Goal: Transaction & Acquisition: Purchase product/service

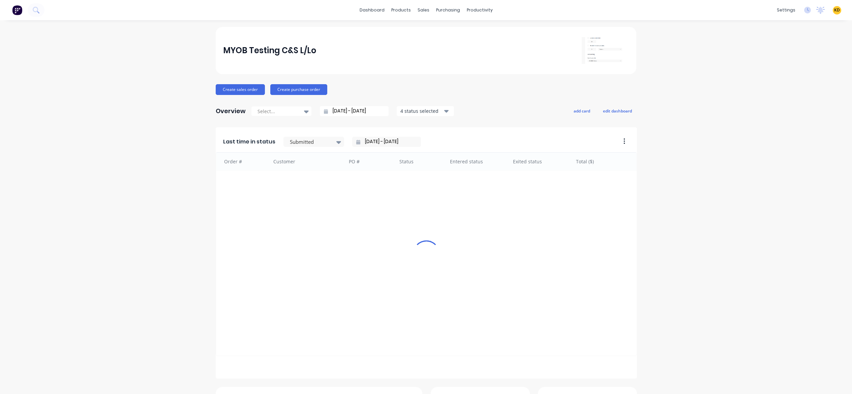
click at [732, 93] on div "MYOB Testing C&S L/Lo Create sales order Create purchase order Overview Select.…" at bounding box center [426, 289] width 852 height 525
click at [409, 36] on link "Product Catalogue" at bounding box center [431, 31] width 89 height 13
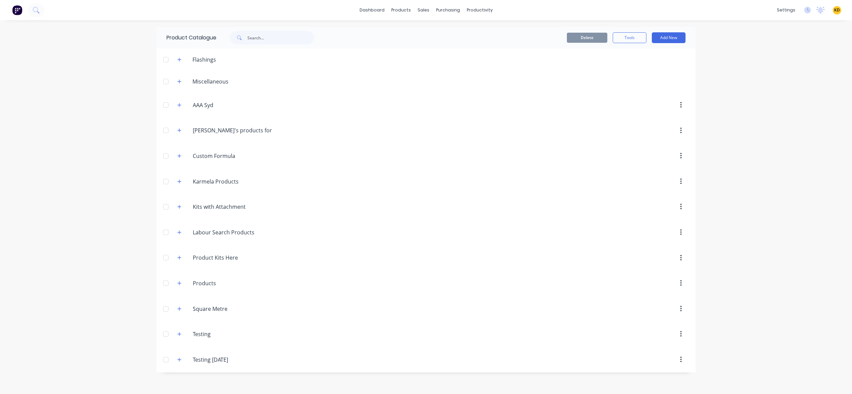
click at [110, 159] on div "dashboard products sales purchasing productivity dashboard products Product Cat…" at bounding box center [426, 197] width 852 height 394
click at [669, 32] on button "Add New" at bounding box center [669, 37] width 34 height 11
click at [757, 91] on div "dashboard products sales purchasing productivity dashboard products Product Cat…" at bounding box center [426, 197] width 852 height 394
click at [683, 36] on button "Add New" at bounding box center [669, 37] width 34 height 11
click at [674, 97] on div "Product Kit" at bounding box center [654, 96] width 52 height 10
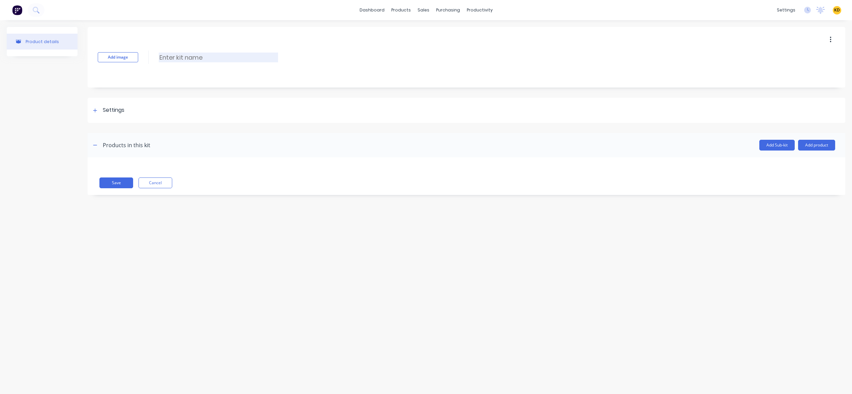
click at [192, 54] on input at bounding box center [218, 58] width 119 height 10
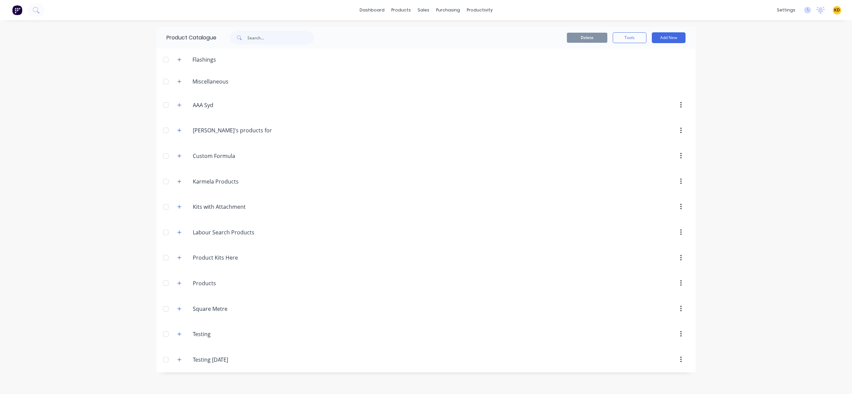
click at [837, 7] on span "KD" at bounding box center [837, 10] width 6 height 6
click at [774, 168] on div "dashboard products sales purchasing productivity dashboard products Product Cat…" at bounding box center [426, 197] width 852 height 394
click at [671, 32] on button "Add New" at bounding box center [669, 37] width 34 height 11
click at [649, 53] on div "Category" at bounding box center [654, 55] width 52 height 10
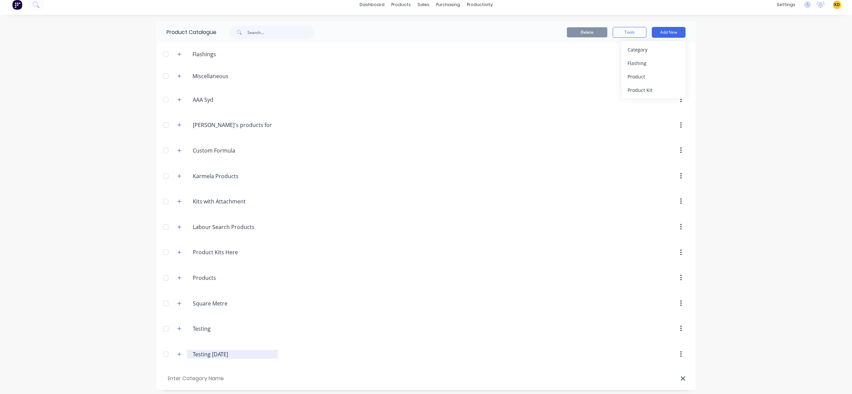
scroll to position [8, 0]
type input "With Notes"
click at [122, 345] on div "dashboard products sales purchasing productivity dashboard products Product Cat…" at bounding box center [426, 197] width 852 height 394
click at [225, 375] on input "With Notes" at bounding box center [204, 376] width 76 height 10
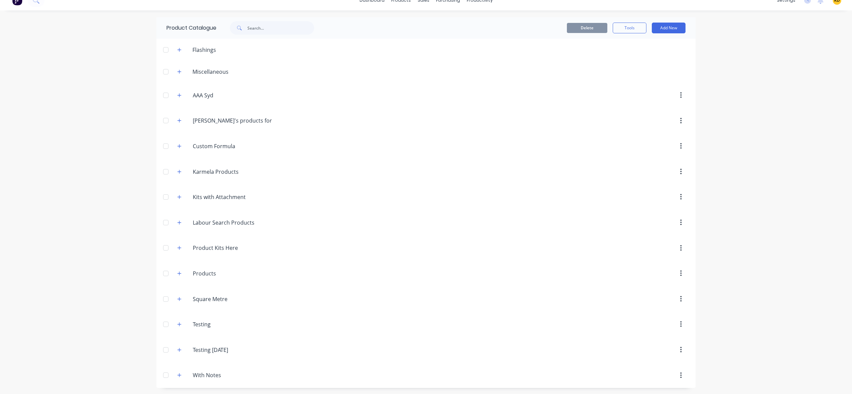
scroll to position [10, 0]
click at [670, 28] on button "Add New" at bounding box center [669, 27] width 34 height 11
click at [664, 80] on button "Product Kit" at bounding box center [653, 84] width 64 height 13
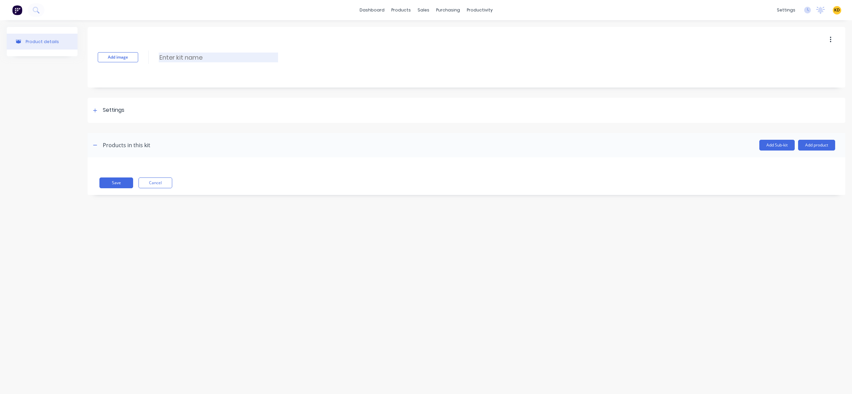
click at [181, 57] on input at bounding box center [218, 58] width 119 height 10
type input "Standard PK with Notes"
click at [178, 105] on div "Settings" at bounding box center [467, 110] width 758 height 25
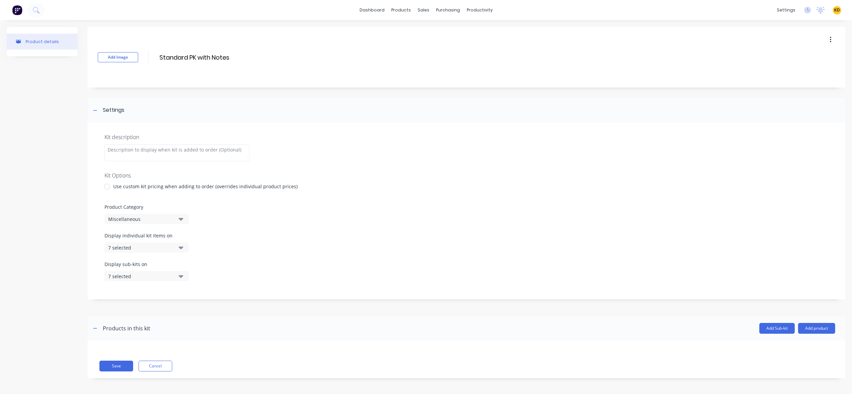
click at [160, 225] on div "Kit description Kit Options Use custom kit pricing when adding to order (overri…" at bounding box center [467, 211] width 758 height 177
click at [160, 219] on div "Miscellaneous" at bounding box center [140, 219] width 65 height 7
click at [152, 239] on Category "text" at bounding box center [159, 239] width 71 height 13
type Category "notes"
click at [154, 257] on div "With Notes" at bounding box center [154, 255] width 101 height 13
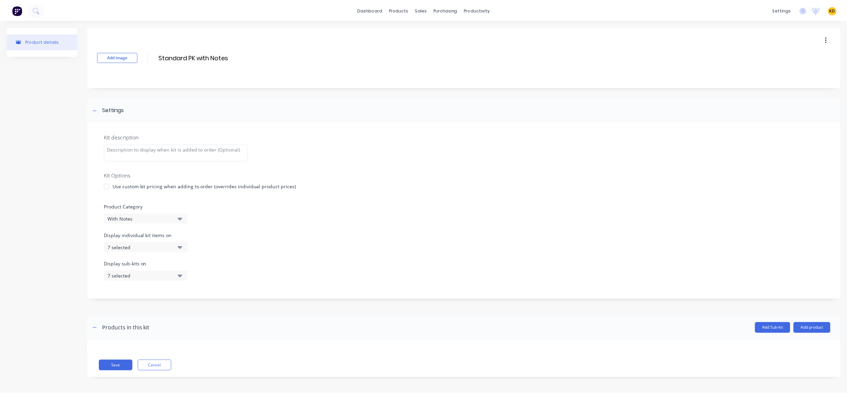
scroll to position [1, 0]
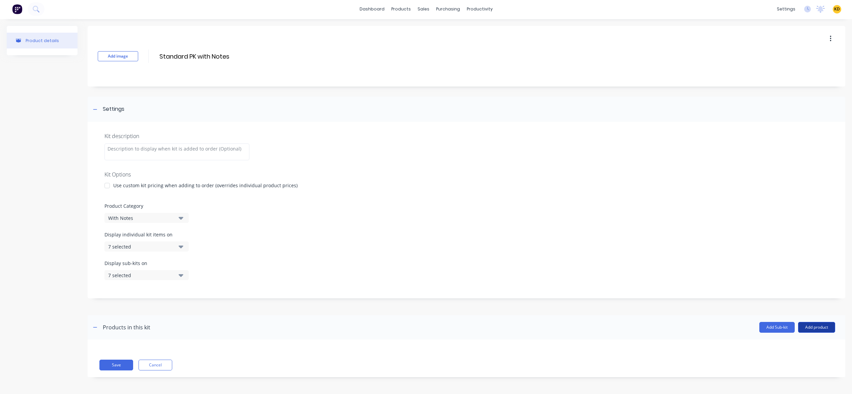
click at [822, 329] on button "Add product" at bounding box center [816, 327] width 37 height 11
click at [810, 336] on div "Product catalogue Labour Notes (Internal) Notes (External)" at bounding box center [803, 364] width 64 height 57
click at [806, 341] on div "Product catalogue" at bounding box center [803, 345] width 52 height 10
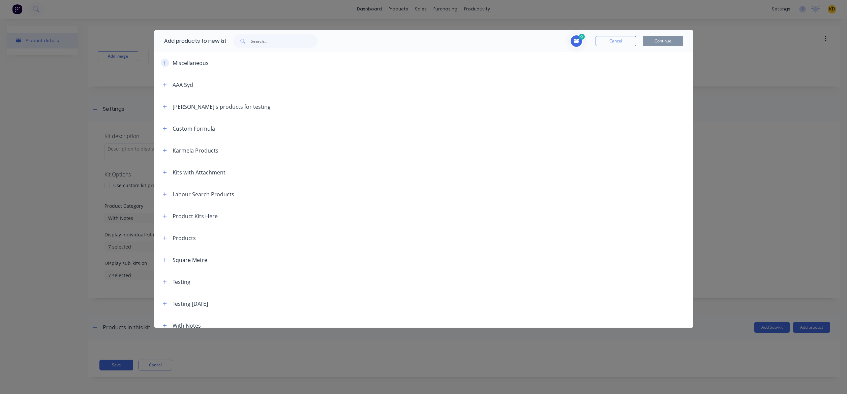
click at [167, 64] on button "button" at bounding box center [165, 63] width 8 height 8
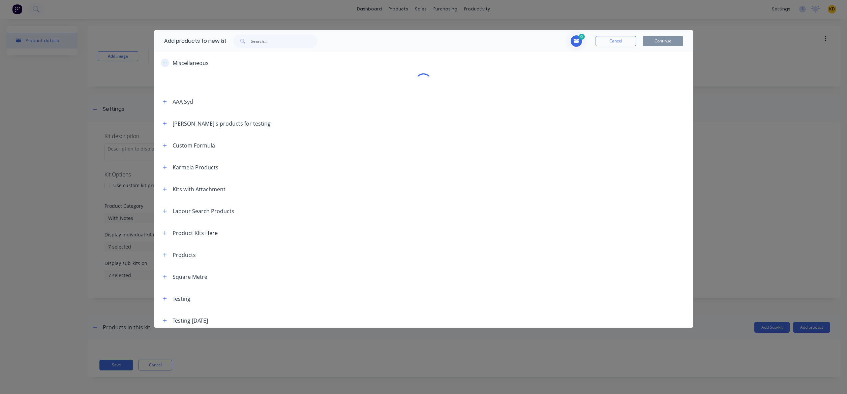
click at [166, 64] on icon "button" at bounding box center [165, 63] width 4 height 5
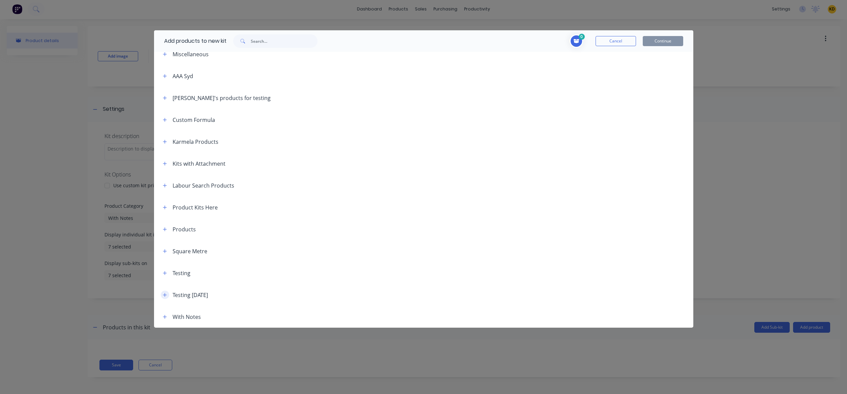
click at [165, 295] on icon "button" at bounding box center [165, 295] width 4 height 4
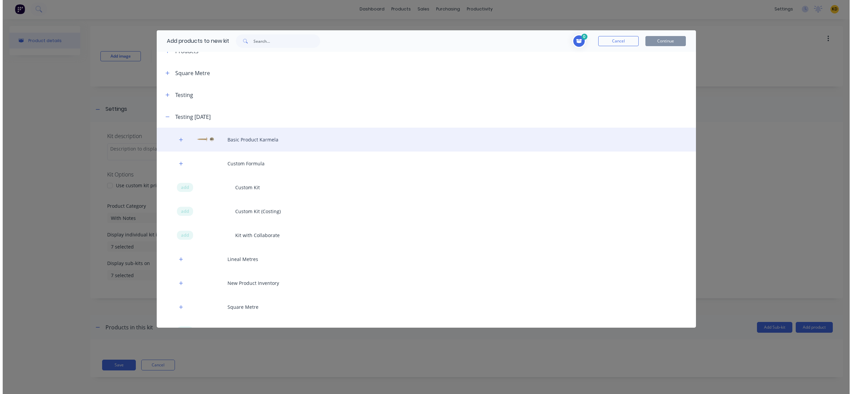
scroll to position [187, 0]
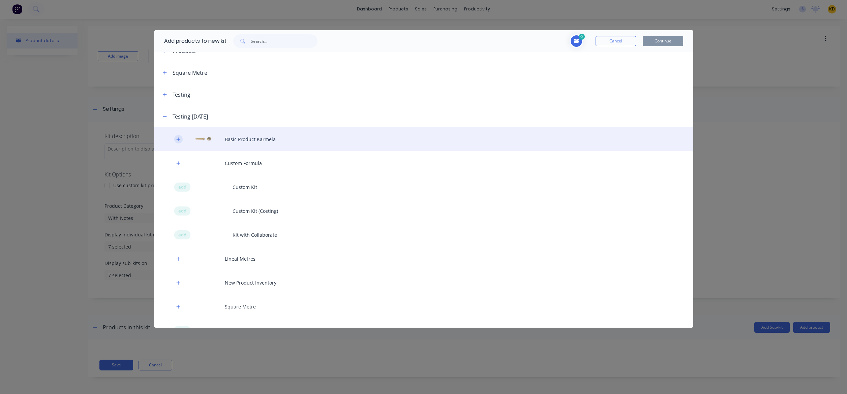
click at [176, 138] on icon "button" at bounding box center [178, 139] width 4 height 5
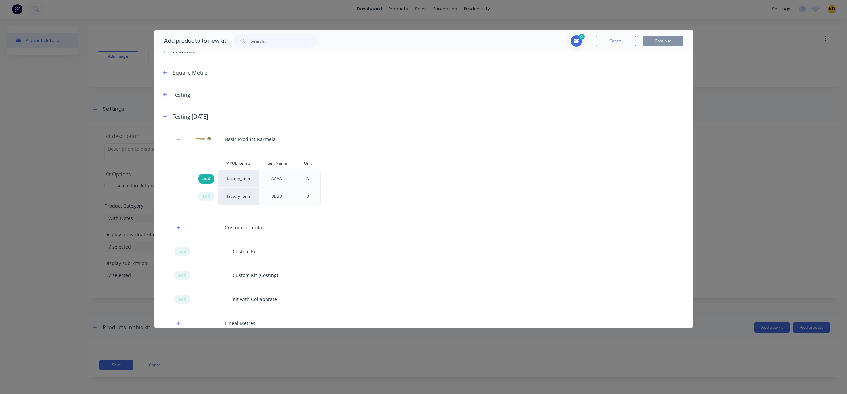
click at [208, 177] on span "add" at bounding box center [206, 179] width 8 height 7
click at [676, 45] on button "Continue" at bounding box center [663, 41] width 40 height 10
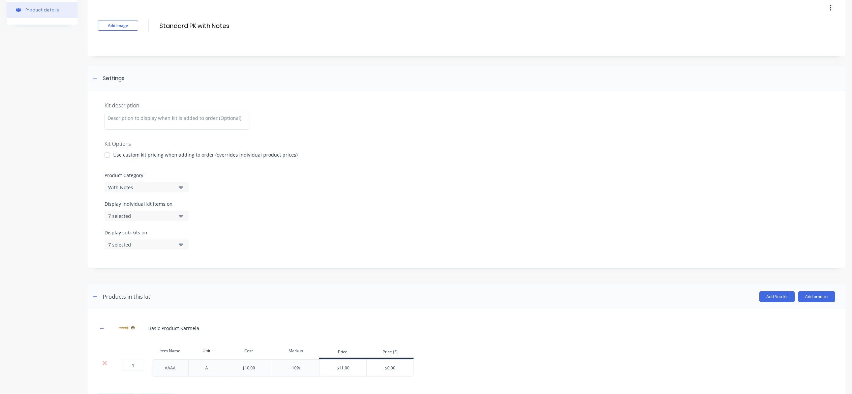
scroll to position [66, 0]
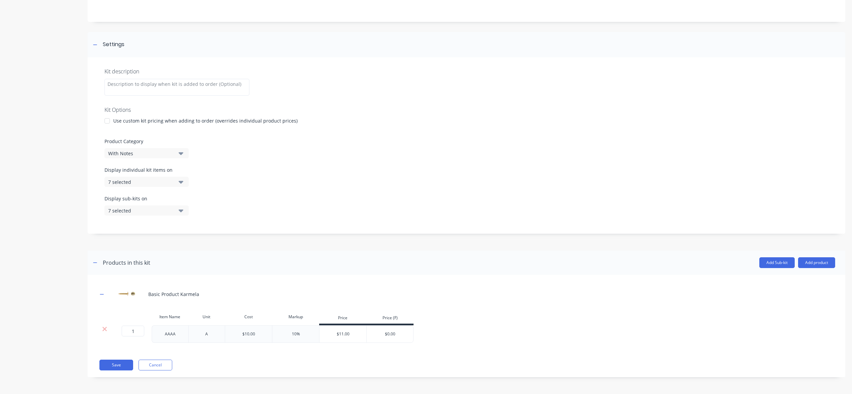
click at [807, 255] on header "Products in this kit Add Sub-kit Add product" at bounding box center [467, 263] width 758 height 24
click at [808, 262] on button "Add product" at bounding box center [816, 262] width 37 height 11
click at [800, 295] on div "Labour" at bounding box center [803, 294] width 52 height 10
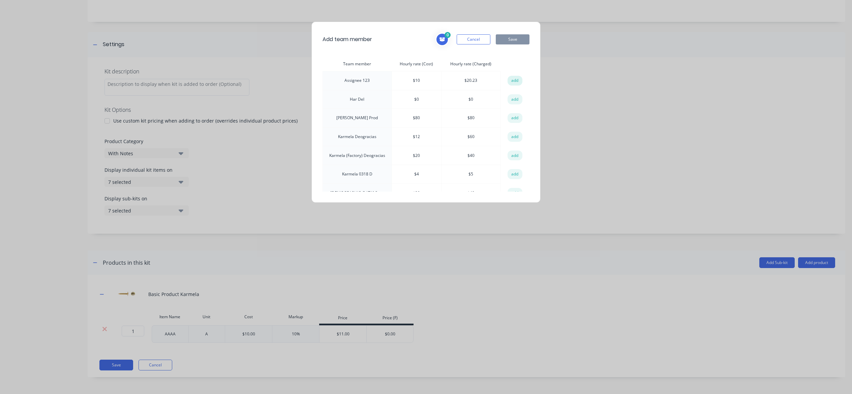
click at [514, 78] on button "add" at bounding box center [515, 81] width 15 height 10
click at [517, 39] on button "Save" at bounding box center [513, 39] width 34 height 10
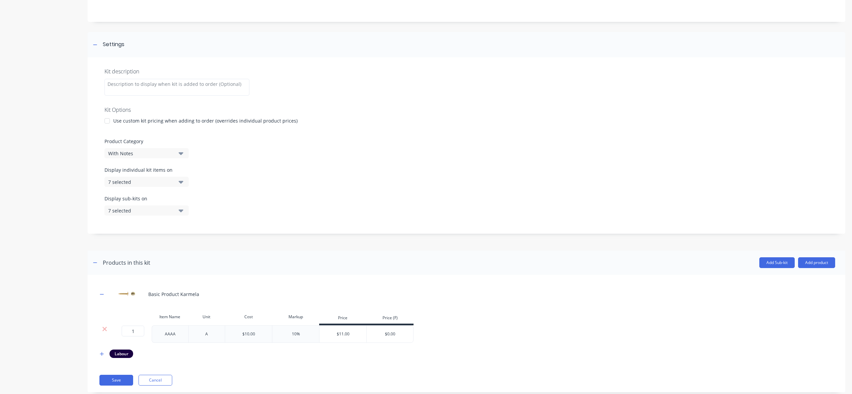
scroll to position [81, 0]
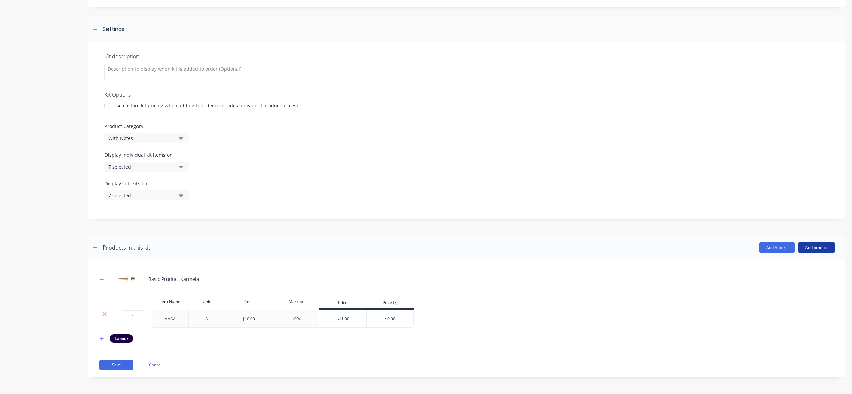
click at [821, 249] on button "Add product" at bounding box center [816, 247] width 37 height 11
click at [812, 290] on div "Notes (Internal)" at bounding box center [803, 292] width 52 height 10
click at [813, 251] on button "Add product" at bounding box center [816, 247] width 37 height 11
click at [808, 308] on div "Notes (External)" at bounding box center [803, 306] width 52 height 10
click at [100, 353] on icon "button" at bounding box center [102, 354] width 4 height 5
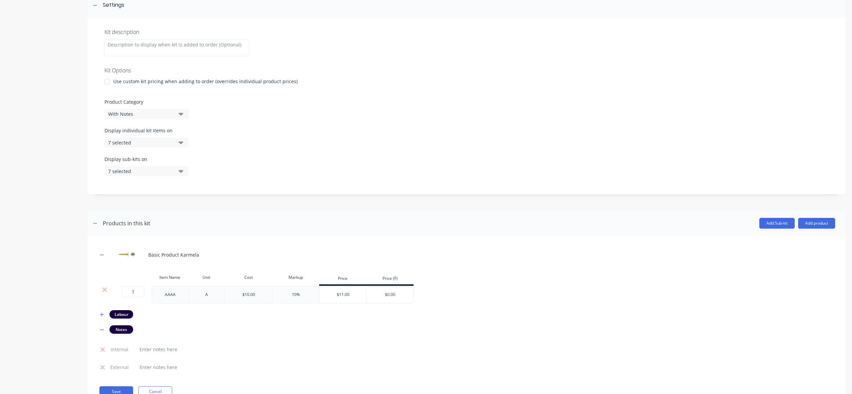
scroll to position [132, 0]
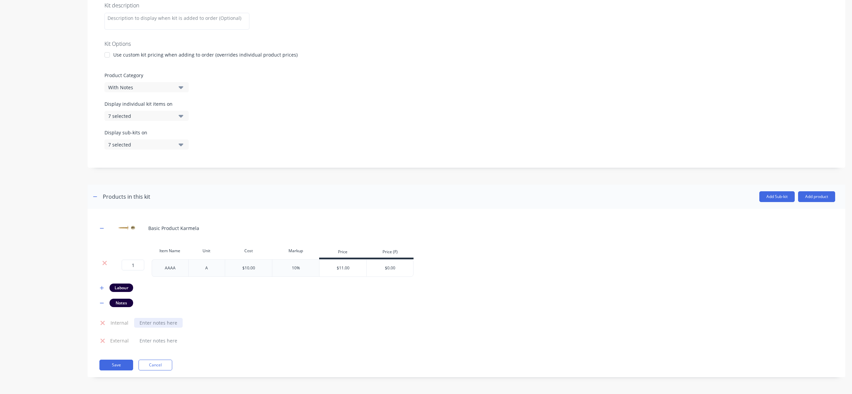
click at [154, 322] on div at bounding box center [158, 323] width 49 height 10
click at [159, 341] on div at bounding box center [158, 341] width 49 height 10
click at [770, 191] on button "Add Sub-kit" at bounding box center [776, 196] width 35 height 11
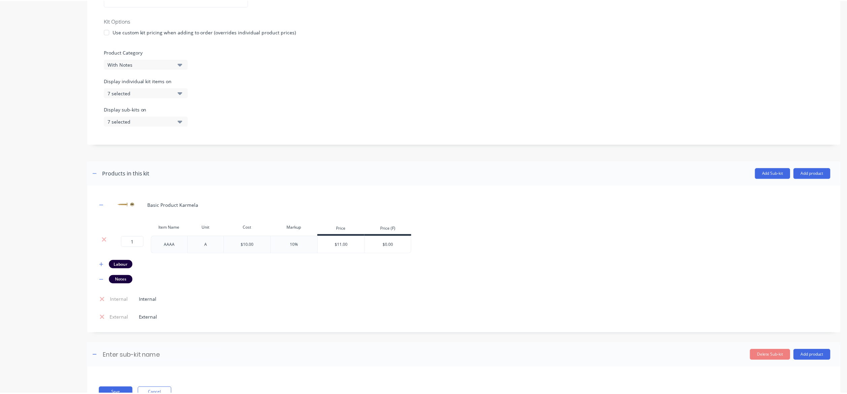
scroll to position [183, 0]
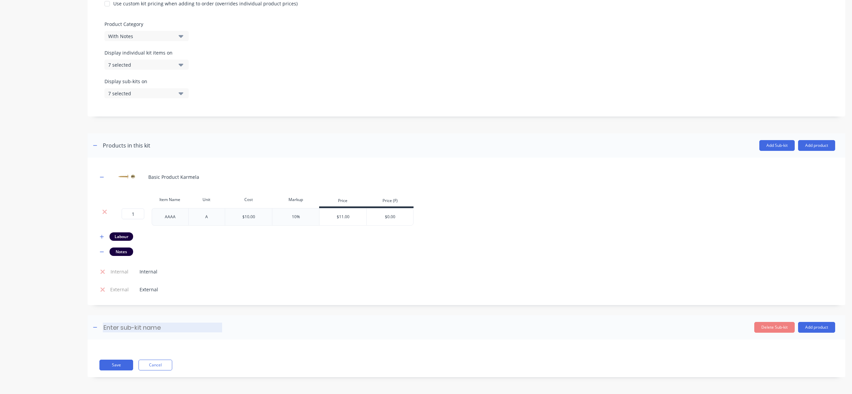
click at [140, 330] on input at bounding box center [162, 328] width 119 height 10
type input "Subkit"
click at [812, 328] on button "Add product" at bounding box center [816, 327] width 37 height 11
click at [799, 344] on div "Product catalogue" at bounding box center [803, 345] width 52 height 10
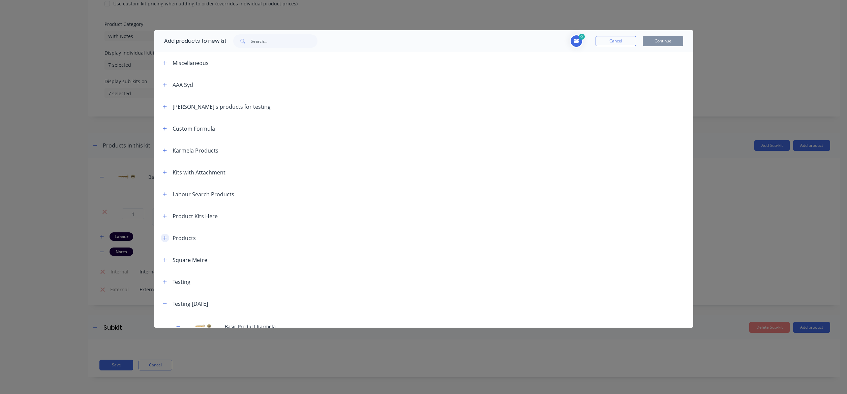
click at [165, 237] on icon "button" at bounding box center [165, 238] width 4 height 5
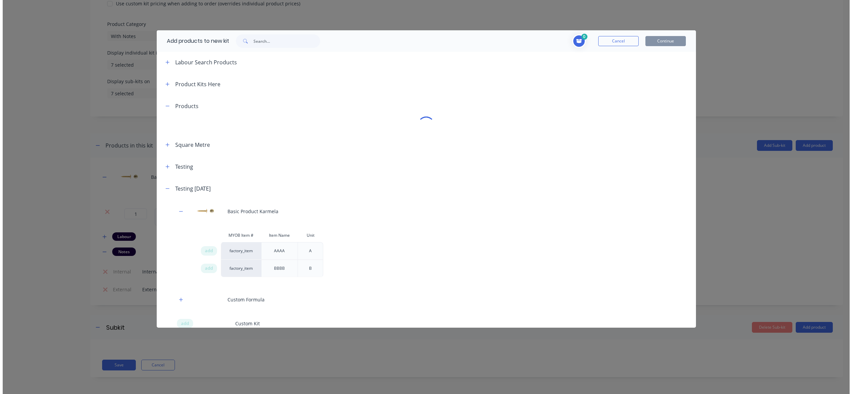
scroll to position [81, 0]
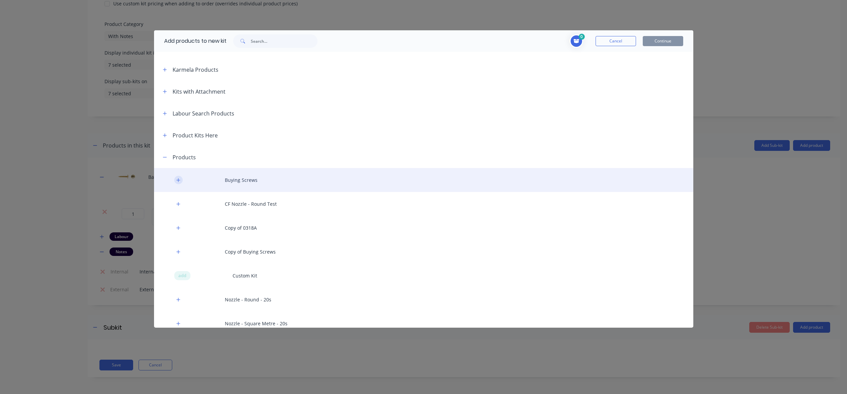
click at [177, 182] on icon "button" at bounding box center [178, 180] width 4 height 5
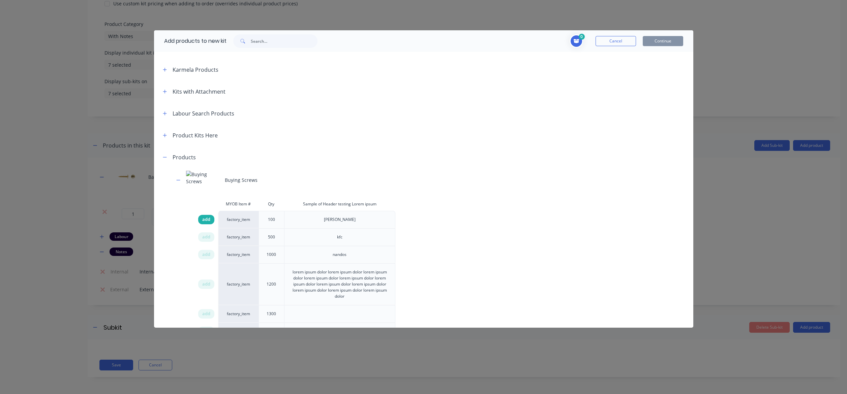
click at [205, 215] on div "add" at bounding box center [206, 219] width 16 height 9
click at [662, 42] on button "Continue" at bounding box center [663, 41] width 40 height 10
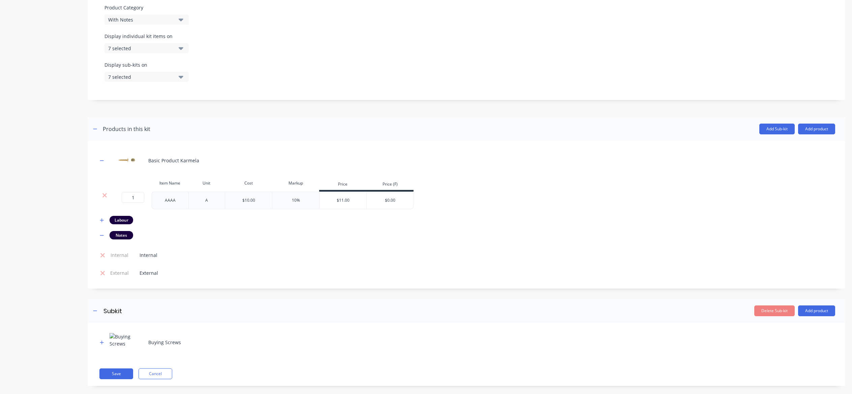
scroll to position [208, 0]
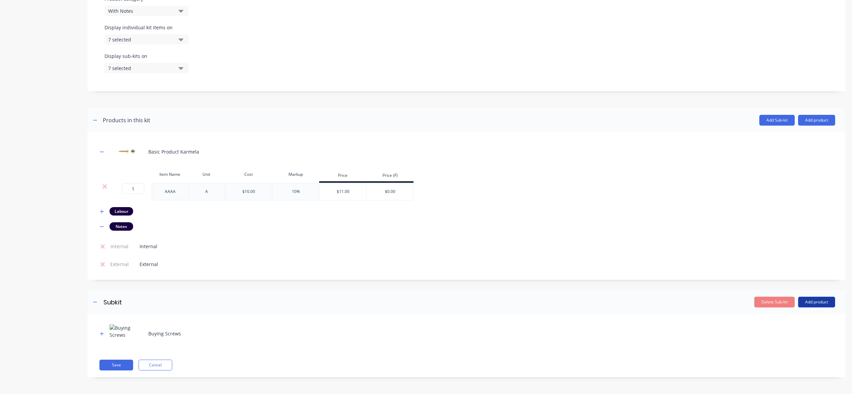
click at [805, 304] on button "Add product" at bounding box center [816, 302] width 37 height 11
click at [810, 331] on div "Labour" at bounding box center [803, 333] width 52 height 10
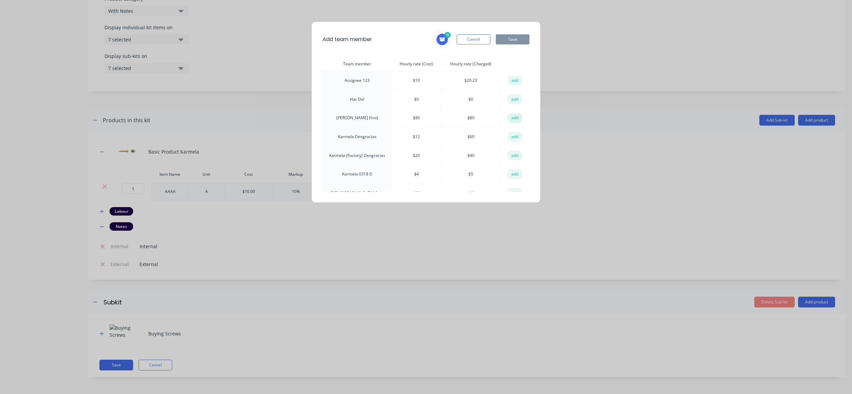
click at [510, 117] on button "add" at bounding box center [515, 118] width 15 height 10
click at [518, 39] on button "Save" at bounding box center [513, 39] width 34 height 10
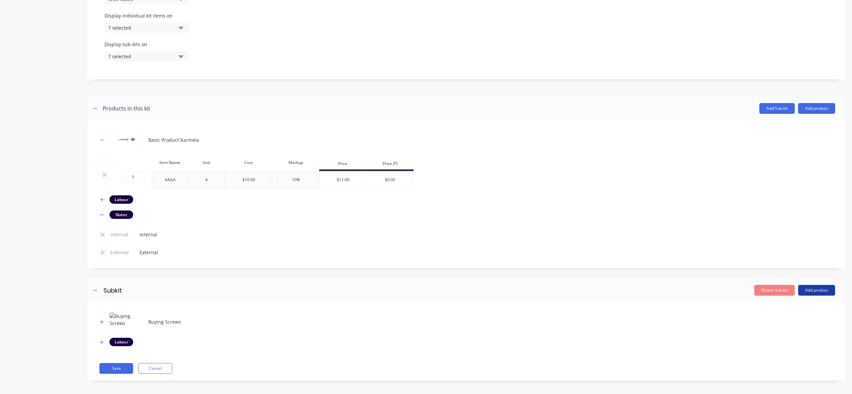
scroll to position [223, 0]
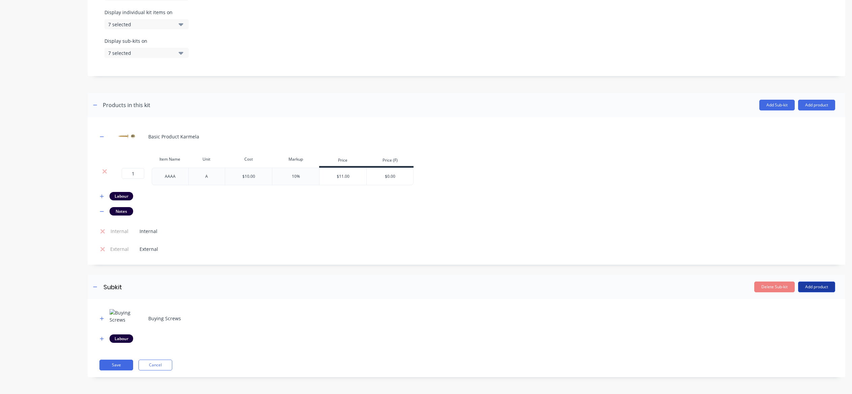
click at [819, 286] on button "Add product" at bounding box center [816, 287] width 37 height 11
click at [815, 335] on div "Notes (Internal)" at bounding box center [803, 332] width 52 height 10
click at [812, 290] on button "Add product" at bounding box center [816, 287] width 37 height 11
click at [812, 345] on div "Notes (External)" at bounding box center [803, 345] width 52 height 10
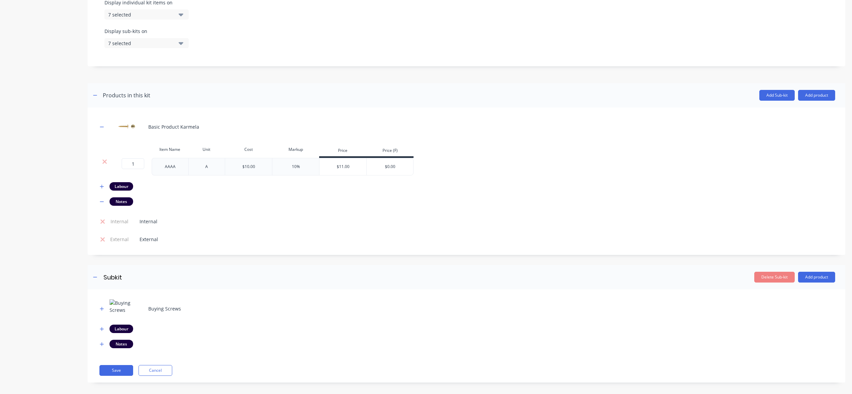
scroll to position [239, 0]
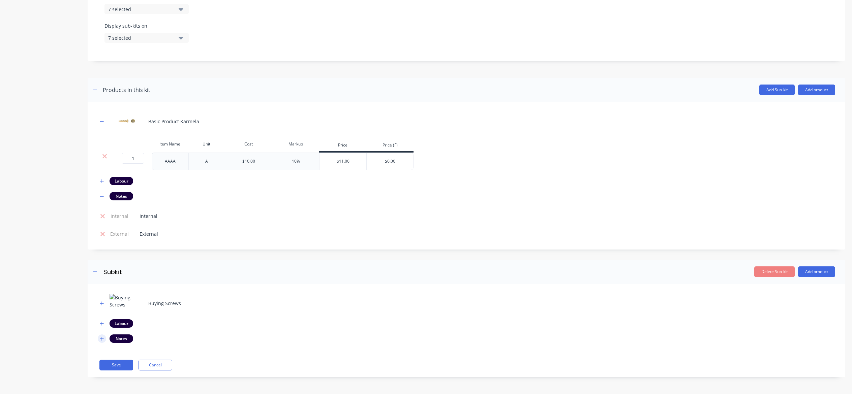
click at [105, 336] on button "button" at bounding box center [102, 339] width 8 height 8
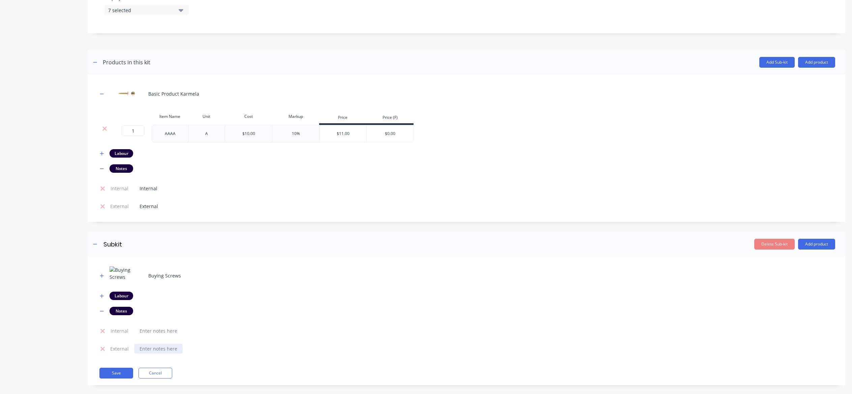
scroll to position [274, 0]
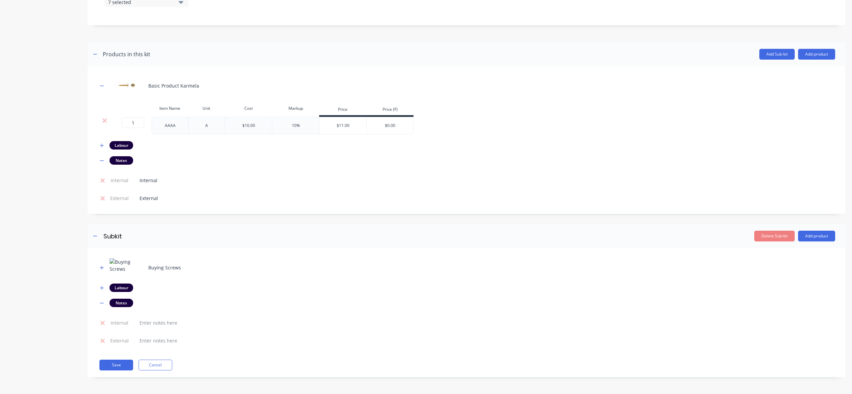
click at [158, 317] on td at bounding box center [483, 323] width 704 height 18
click at [161, 323] on div at bounding box center [158, 323] width 49 height 10
click at [146, 178] on div "Internal" at bounding box center [148, 181] width 29 height 10
click at [161, 177] on div "Internal" at bounding box center [148, 181] width 29 height 10
click at [162, 324] on div at bounding box center [158, 323] width 49 height 10
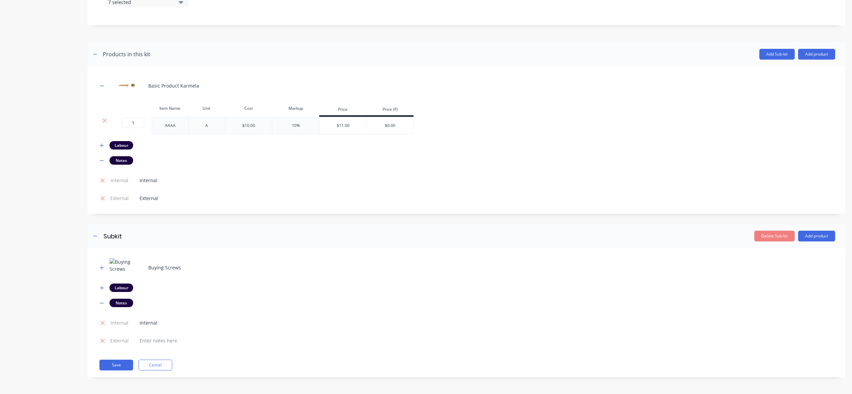
click at [155, 346] on td at bounding box center [483, 341] width 704 height 18
click at [154, 339] on div at bounding box center [158, 341] width 49 height 10
click at [127, 368] on button "Save" at bounding box center [116, 365] width 34 height 11
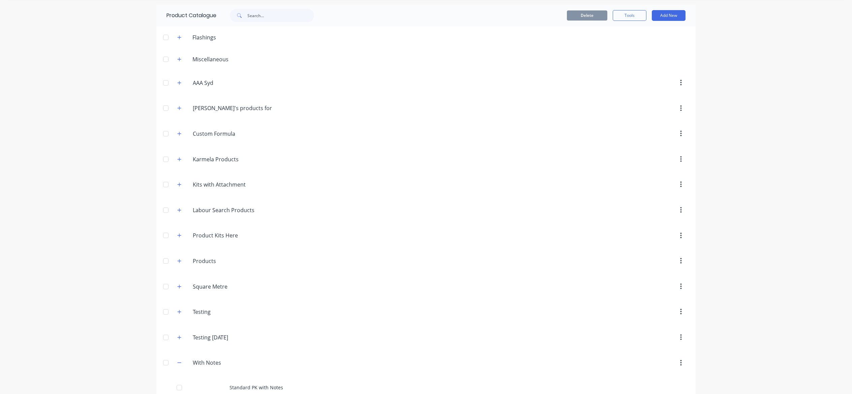
scroll to position [34, 0]
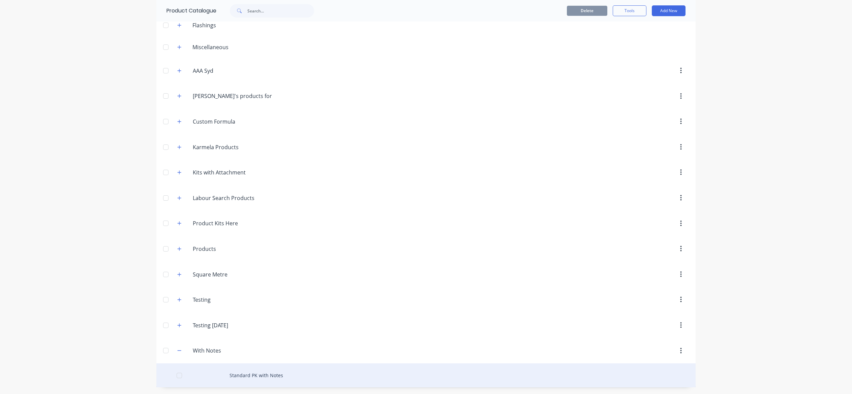
click at [179, 373] on div at bounding box center [179, 375] width 13 height 13
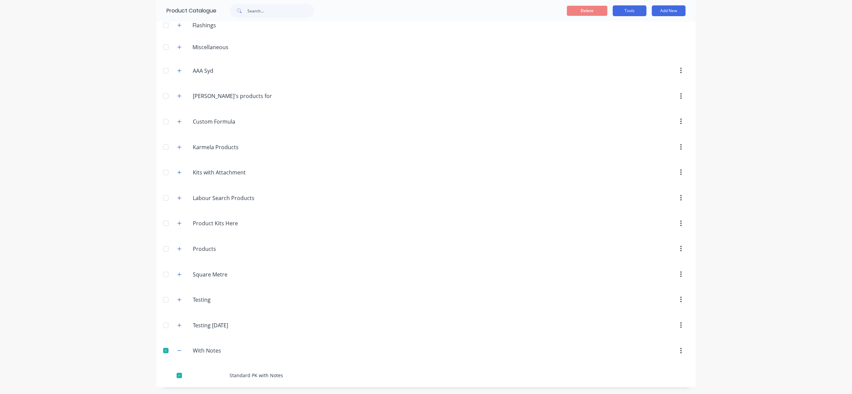
click at [635, 11] on button "Tools" at bounding box center [630, 10] width 34 height 11
click at [624, 30] on span "Duplicate product" at bounding box center [613, 28] width 51 height 7
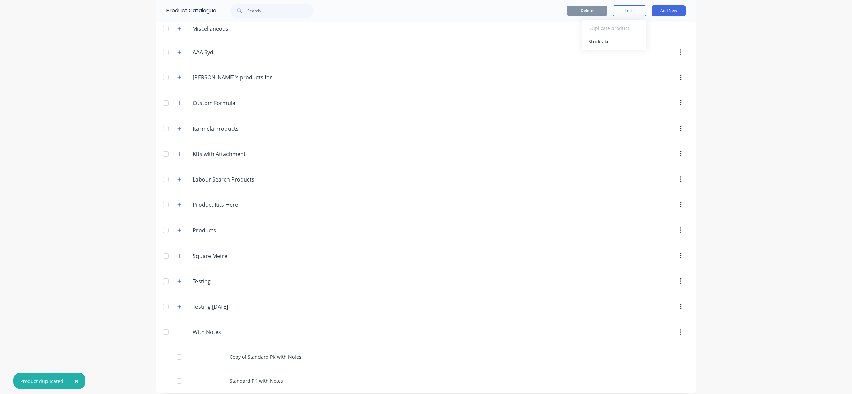
scroll to position [58, 0]
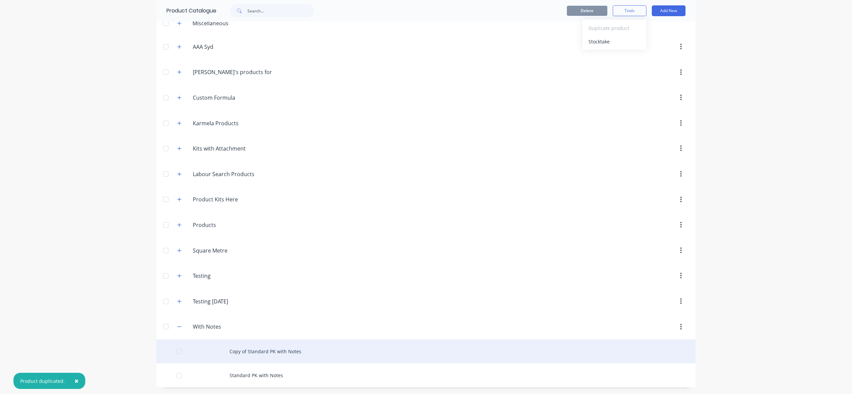
click at [249, 350] on div "Copy of Standard PK with Notes" at bounding box center [425, 352] width 539 height 24
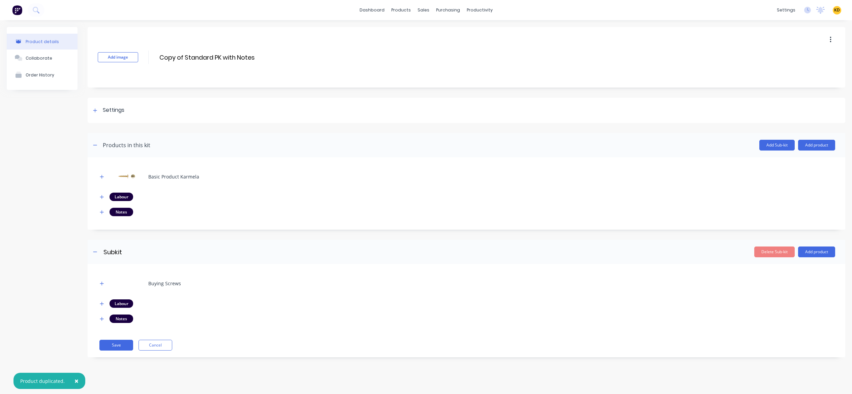
click at [75, 382] on span "×" at bounding box center [76, 380] width 4 height 9
drag, startPoint x: 213, startPoint y: 58, endPoint x: 130, endPoint y: 56, distance: 82.9
click at [130, 56] on div "Add image Copy of Standard PK with Notes Copy of Standard PK with Notes Enter k…" at bounding box center [467, 57] width 758 height 61
click at [296, 55] on div "Add image Custom PK with Notes Custom PK with Notes Enter kit name" at bounding box center [467, 57] width 758 height 61
click at [254, 58] on input "Custom PK with Notes" at bounding box center [218, 58] width 119 height 10
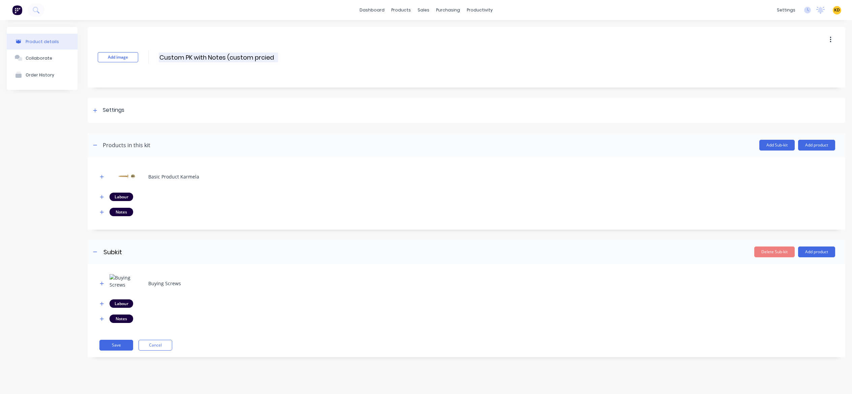
click at [266, 58] on input "Custom PK with Notes (custom prcied" at bounding box center [218, 58] width 119 height 10
type input "Custom PK with Notes (custom priced)"
click at [165, 110] on div "Settings" at bounding box center [467, 110] width 758 height 25
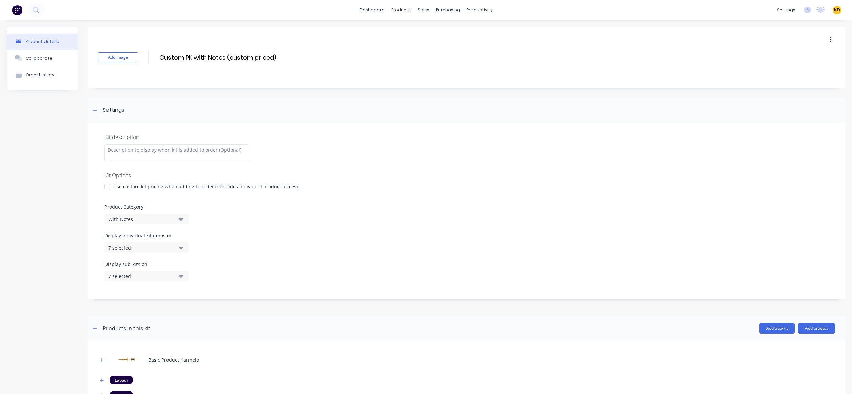
click at [109, 185] on div at bounding box center [106, 186] width 13 height 13
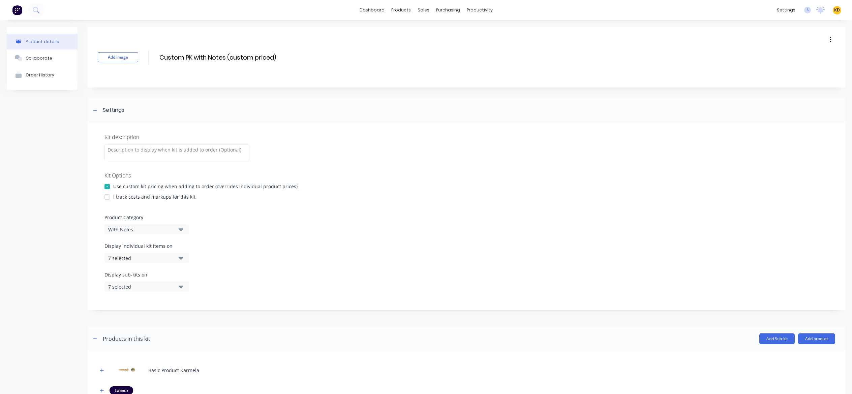
click at [61, 209] on div "Product details Collaborate Order History" at bounding box center [42, 347] width 71 height 640
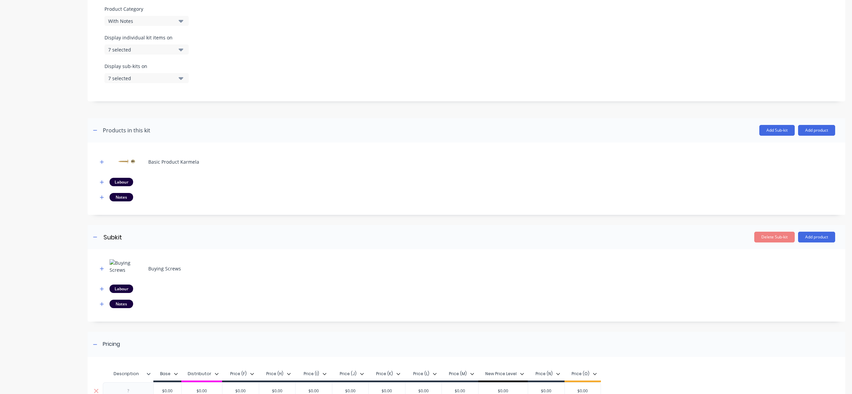
scroll to position [279, 0]
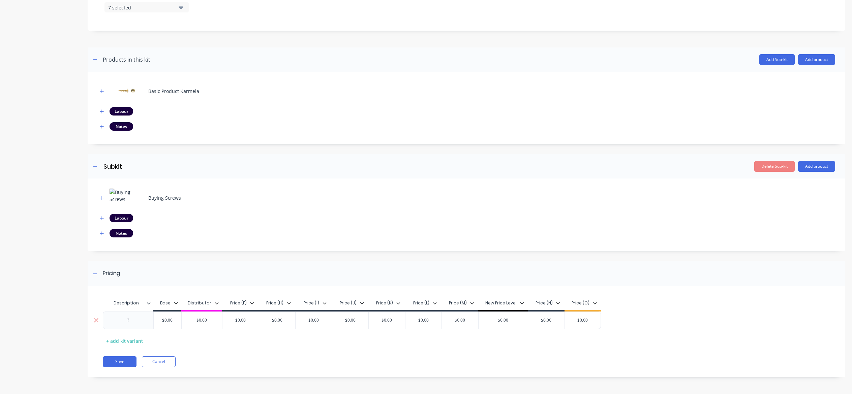
click at [116, 322] on div at bounding box center [129, 320] width 34 height 9
click at [169, 320] on input "$0.00" at bounding box center [168, 320] width 34 height 6
type input "20"
type input "30"
click at [48, 284] on div "Product details Collaborate Order History" at bounding box center [42, 68] width 71 height 640
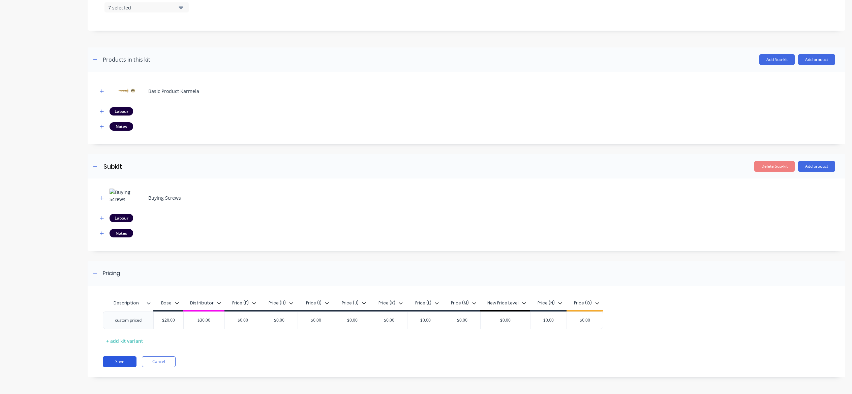
click at [117, 359] on button "Save" at bounding box center [120, 362] width 34 height 11
click at [102, 234] on icon "button" at bounding box center [102, 234] width 4 height 4
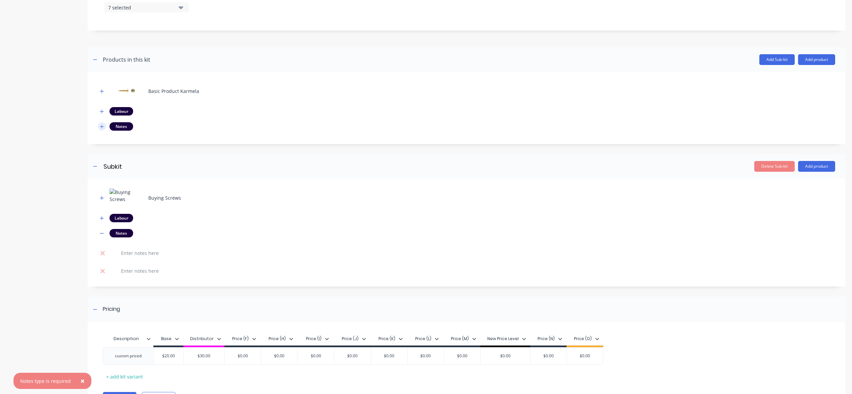
click at [103, 127] on icon "button" at bounding box center [102, 127] width 4 height 4
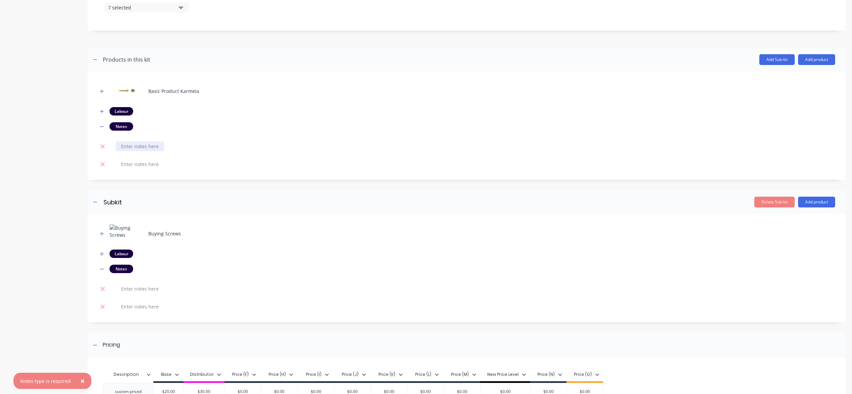
click at [155, 149] on div at bounding box center [140, 147] width 49 height 10
click at [151, 161] on div at bounding box center [140, 164] width 49 height 10
click at [134, 288] on div at bounding box center [140, 289] width 49 height 10
click at [135, 304] on div at bounding box center [140, 307] width 49 height 10
click at [75, 298] on div "Product details Collaborate Order History" at bounding box center [42, 103] width 71 height 711
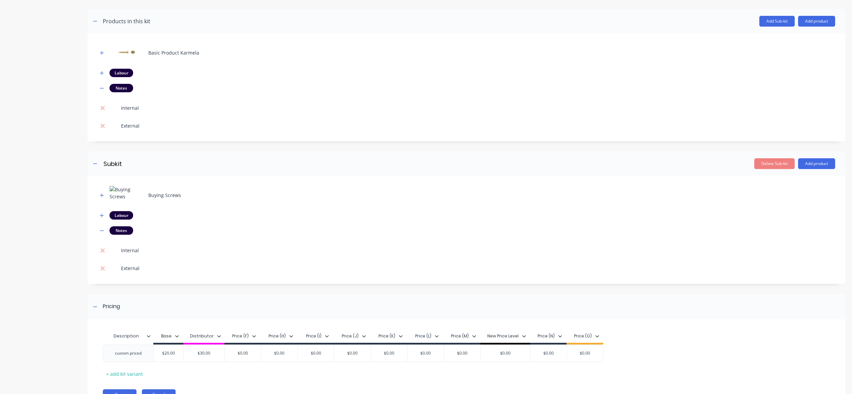
scroll to position [351, 0]
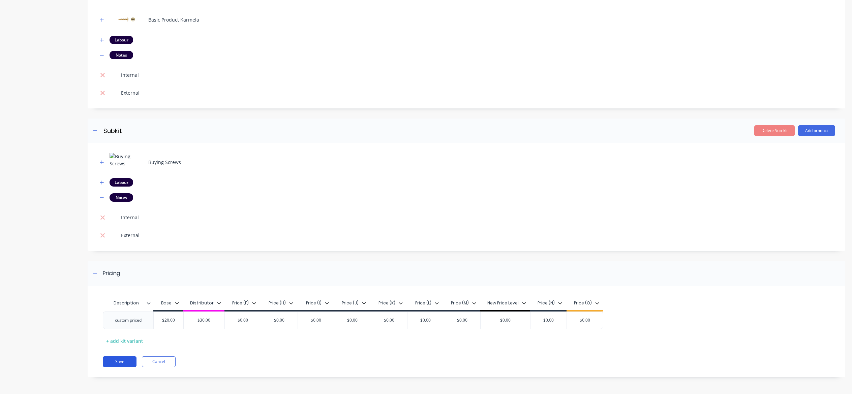
click at [114, 366] on button "Save" at bounding box center [120, 362] width 34 height 11
click at [78, 382] on button "×" at bounding box center [83, 381] width 18 height 16
click at [38, 225] on div "Product details Collaborate Order History" at bounding box center [42, 31] width 71 height 711
click at [101, 162] on icon "button" at bounding box center [102, 162] width 4 height 5
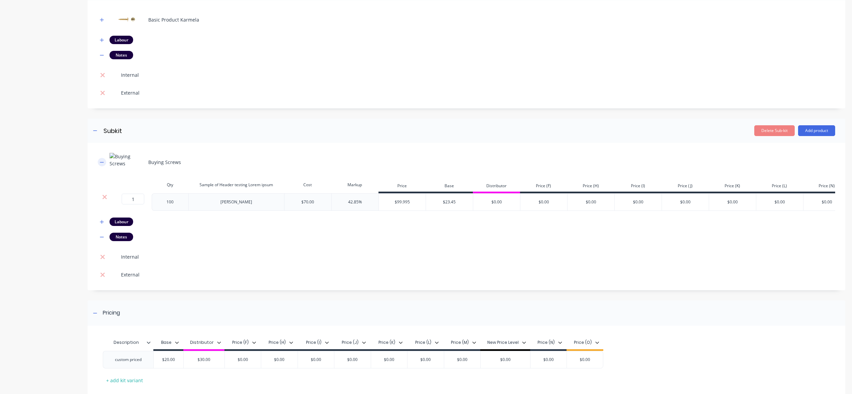
click at [101, 162] on icon "button" at bounding box center [102, 162] width 4 height 5
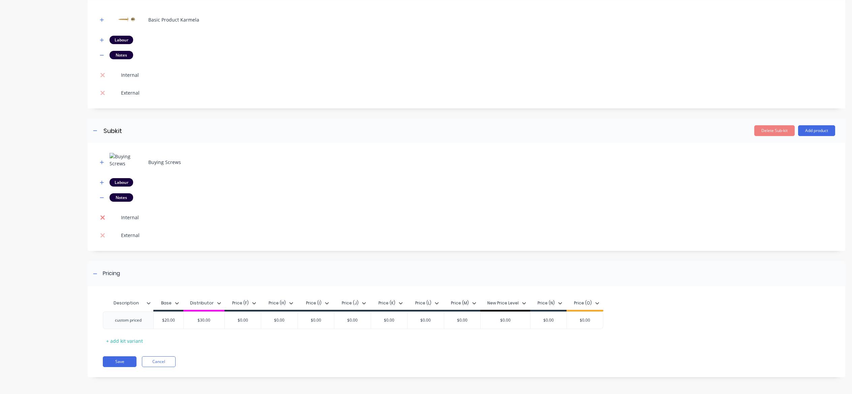
click at [103, 218] on icon at bounding box center [102, 217] width 4 height 4
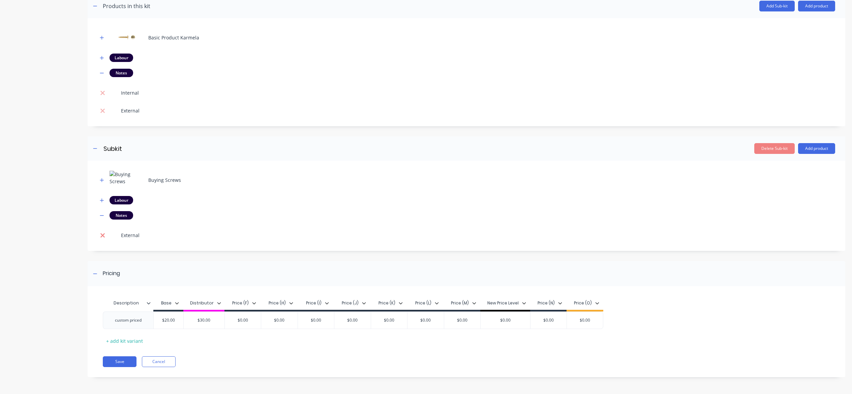
click at [103, 233] on icon at bounding box center [102, 235] width 5 height 7
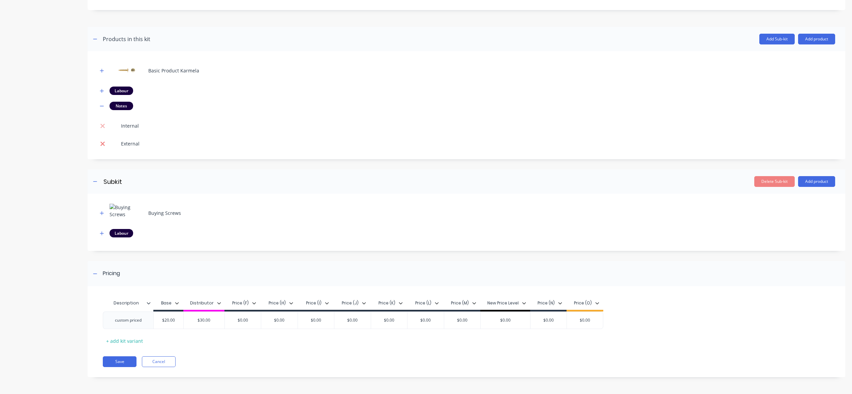
click at [102, 143] on icon at bounding box center [102, 144] width 4 height 4
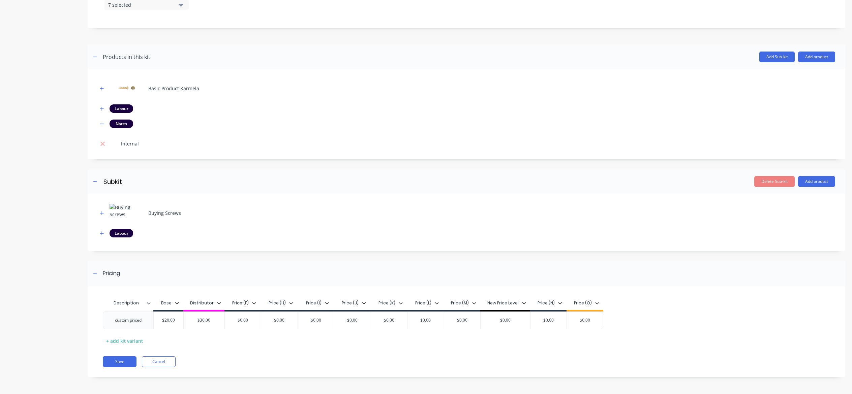
click at [103, 139] on td at bounding box center [103, 144] width 10 height 18
click at [102, 143] on icon at bounding box center [102, 144] width 4 height 4
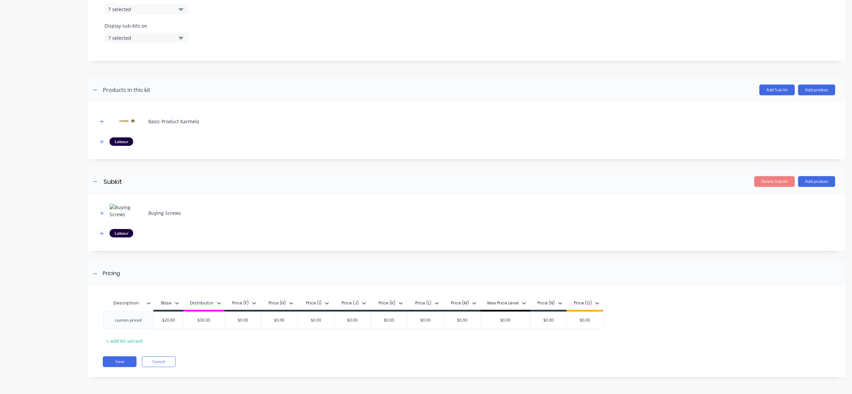
scroll to position [249, 0]
click at [70, 142] on div "Product details Collaborate Order History" at bounding box center [42, 83] width 71 height 610
click at [810, 87] on button "Add product" at bounding box center [816, 90] width 37 height 11
click at [795, 131] on div "Notes (Internal)" at bounding box center [803, 134] width 52 height 10
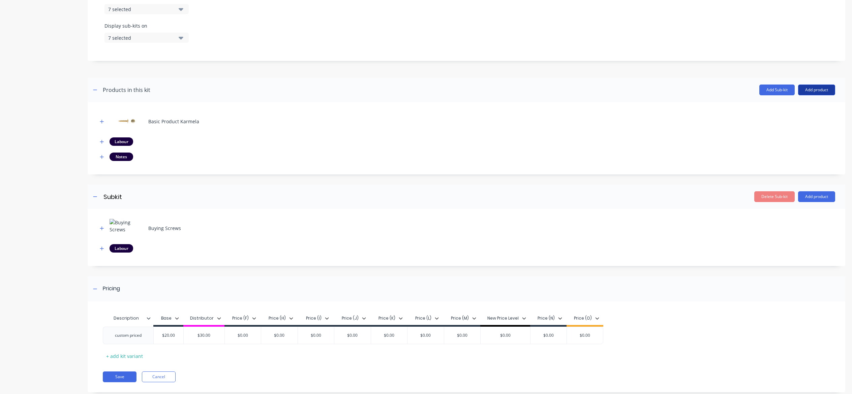
click at [801, 89] on button "Add product" at bounding box center [816, 90] width 37 height 11
click at [791, 146] on div "Notes (External)" at bounding box center [803, 148] width 52 height 10
click at [798, 203] on header "Subkit Subkit Enter sub-kit name Delete Sub-kit Add product" at bounding box center [467, 197] width 758 height 24
click at [800, 199] on button "Add product" at bounding box center [816, 196] width 37 height 11
drag, startPoint x: 781, startPoint y: 241, endPoint x: 793, endPoint y: 225, distance: 20.2
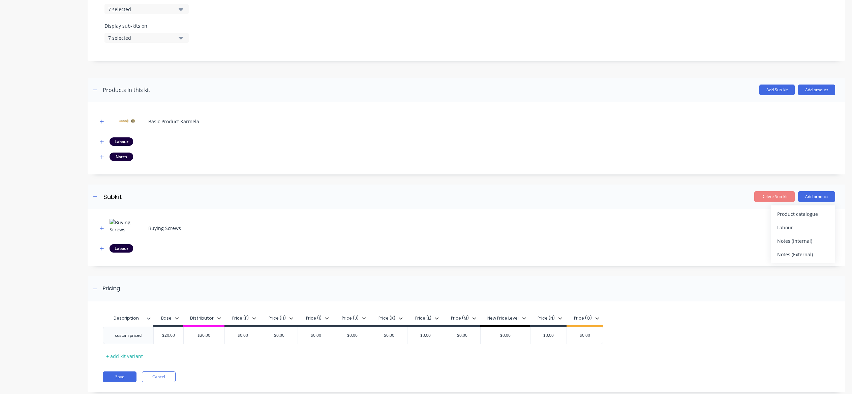
click at [781, 241] on div "Notes (Internal)" at bounding box center [803, 241] width 52 height 10
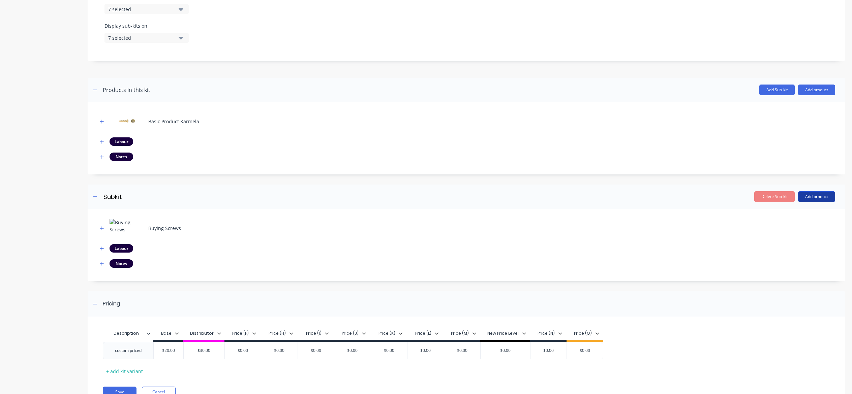
click at [802, 198] on button "Add product" at bounding box center [816, 196] width 37 height 11
click at [796, 253] on div "Notes (External)" at bounding box center [803, 255] width 52 height 10
click at [102, 154] on button "button" at bounding box center [102, 157] width 8 height 8
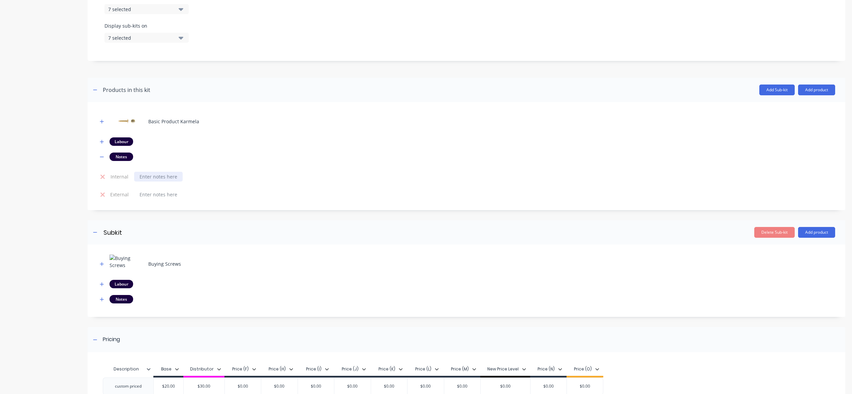
drag, startPoint x: 160, startPoint y: 184, endPoint x: 153, endPoint y: 176, distance: 11.2
click at [160, 184] on td at bounding box center [483, 177] width 704 height 18
click at [153, 176] on div at bounding box center [158, 177] width 49 height 10
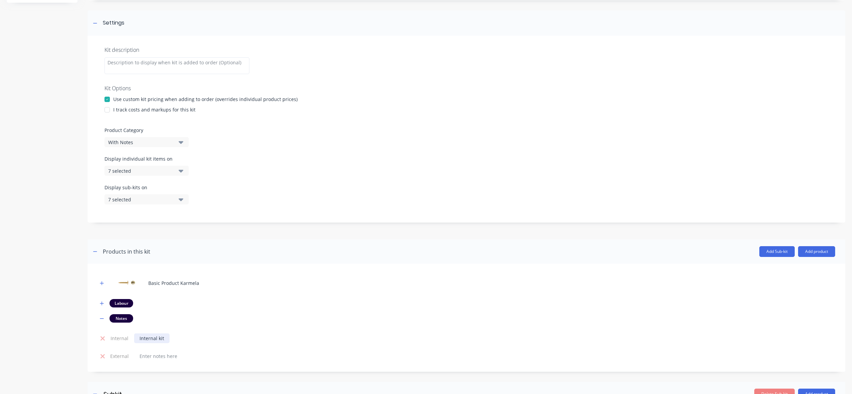
scroll to position [0, 0]
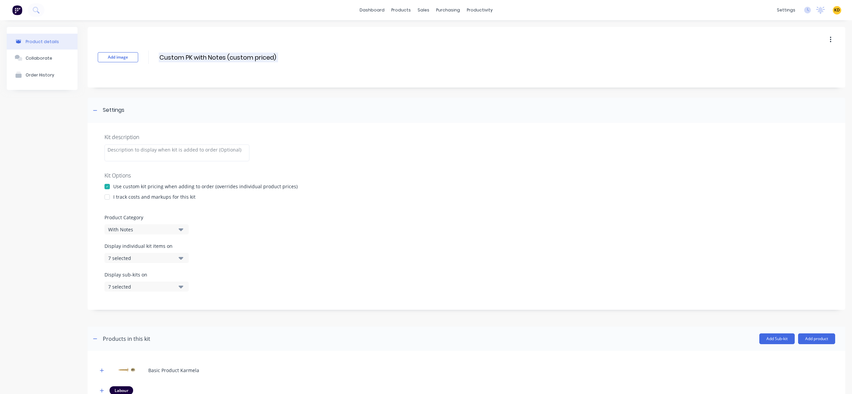
click at [179, 56] on input "Custom PK with Notes (custom priced)" at bounding box center [218, 58] width 119 height 10
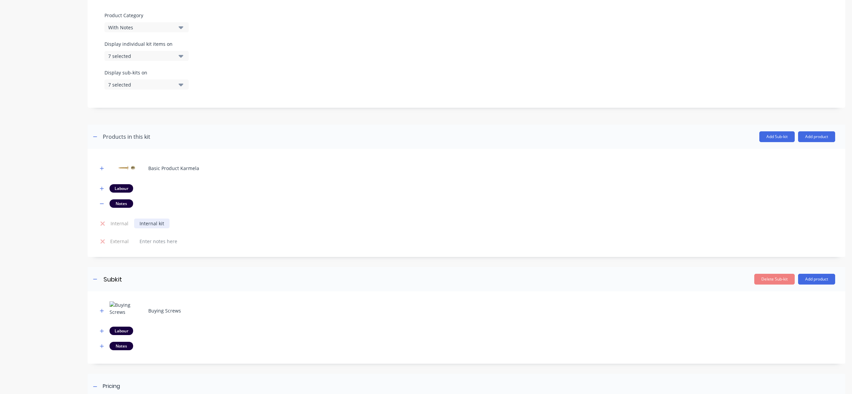
click at [157, 221] on div "Internal kit" at bounding box center [151, 224] width 35 height 10
click at [165, 221] on div "Internal kit" at bounding box center [151, 224] width 35 height 10
click at [178, 224] on div "Internal kit item Custom PK with Notes (custom priced)" at bounding box center [201, 224] width 134 height 10
click at [213, 226] on div "Internal kit item custom PK with Notes (custom priced)" at bounding box center [201, 224] width 134 height 10
copy div "Internal kit item custom PK with notes (custom priced)"
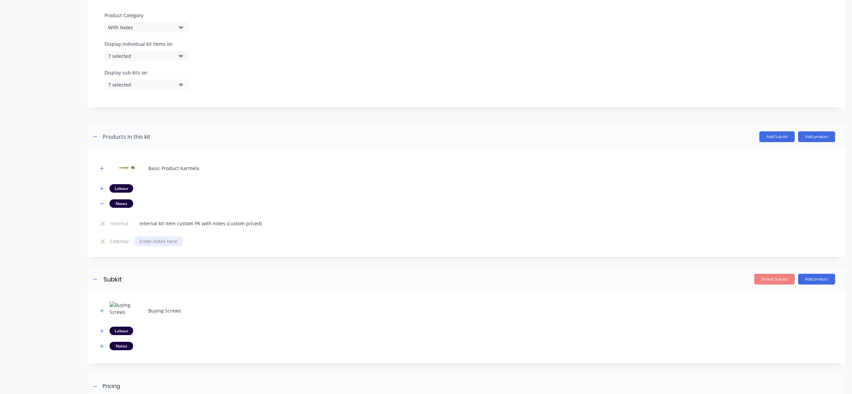
click at [158, 237] on div at bounding box center [158, 242] width 49 height 10
paste div
click at [141, 240] on div "Internal kit item custom PK with notes (custom priced)" at bounding box center [200, 242] width 133 height 10
click at [246, 221] on div "Internal kit item custom PK with notes (custom priced)" at bounding box center [200, 224] width 133 height 10
copy div "Internal kit item custom PK with notes (custom priced)"
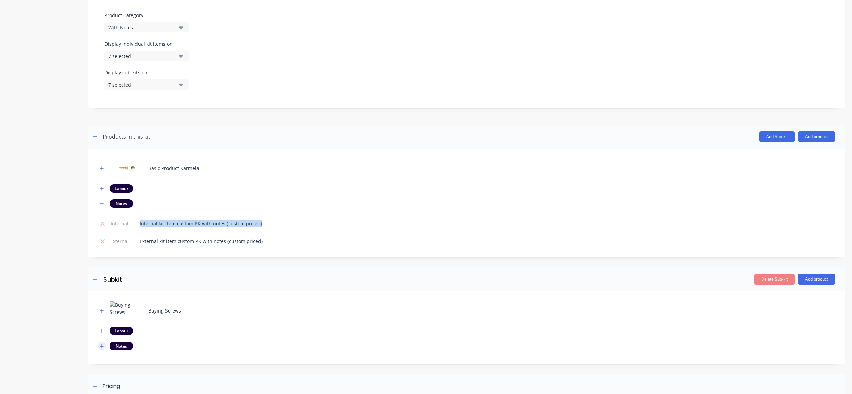
click at [100, 345] on icon "button" at bounding box center [102, 346] width 4 height 5
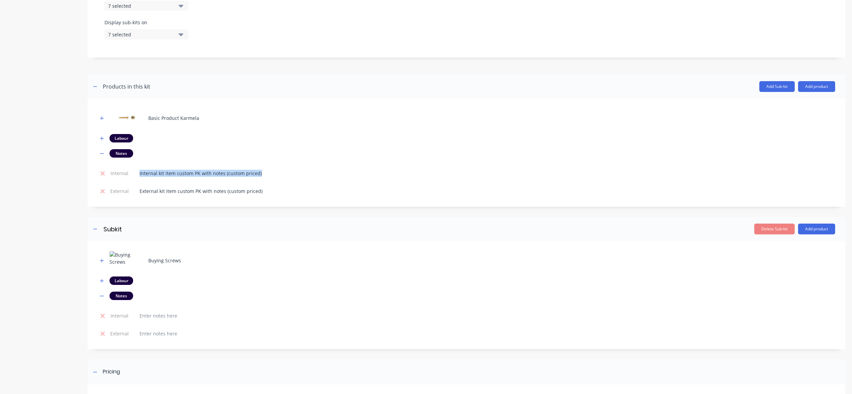
scroll to position [324, 0]
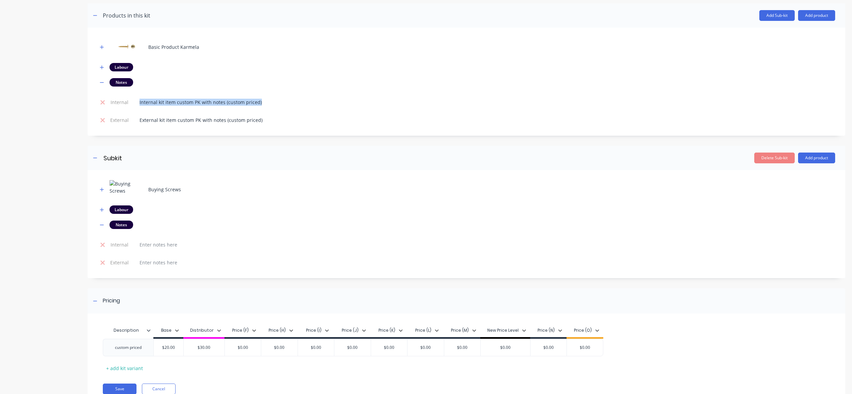
click at [102, 240] on td at bounding box center [103, 245] width 10 height 18
click at [103, 248] on icon at bounding box center [102, 245] width 5 height 7
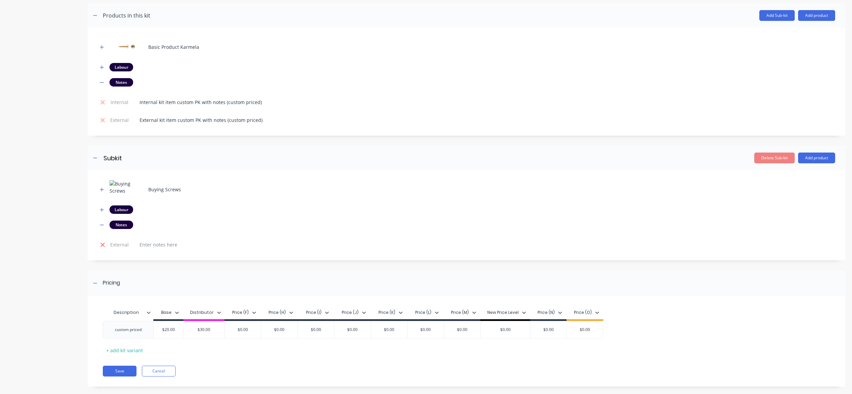
click at [102, 242] on icon at bounding box center [102, 245] width 5 height 7
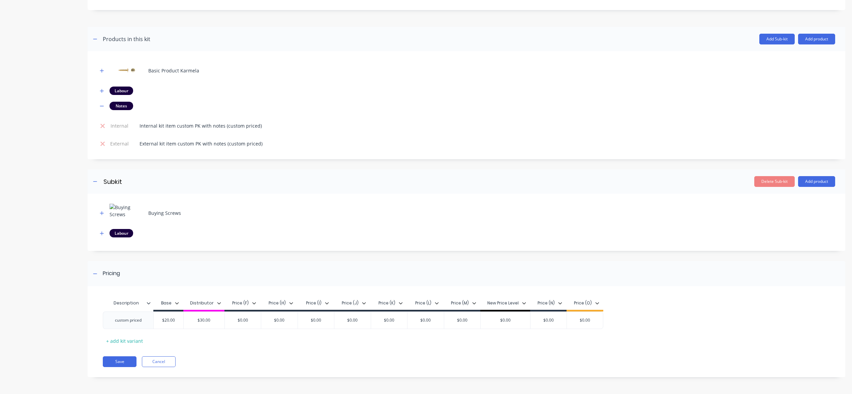
click at [55, 256] on div "Product details Collaborate Order History" at bounding box center [42, 57] width 71 height 661
click at [806, 184] on button "Add product" at bounding box center [816, 181] width 37 height 11
drag, startPoint x: 796, startPoint y: 216, endPoint x: 801, endPoint y: 227, distance: 11.8
click at [801, 227] on div "Product catalogue Labour Notes (Internal) Notes (External)" at bounding box center [803, 218] width 64 height 57
click at [801, 227] on div "Notes (Internal)" at bounding box center [803, 226] width 52 height 10
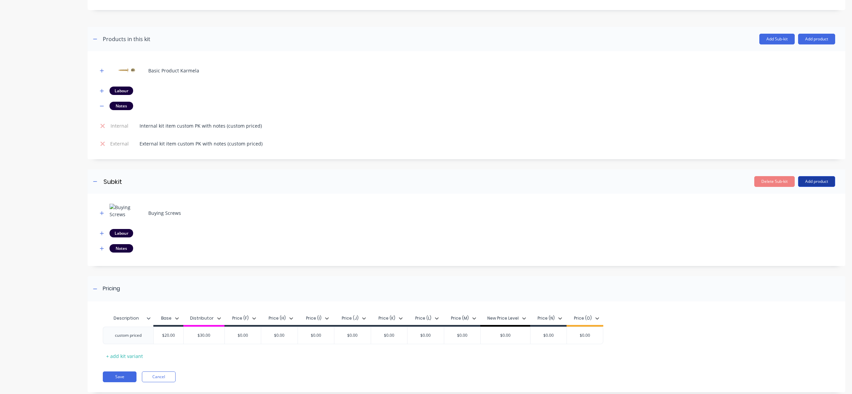
click at [806, 184] on button "Add product" at bounding box center [816, 181] width 37 height 11
click at [795, 243] on div "Notes (External)" at bounding box center [803, 240] width 52 height 10
click at [102, 247] on icon "button" at bounding box center [102, 248] width 4 height 5
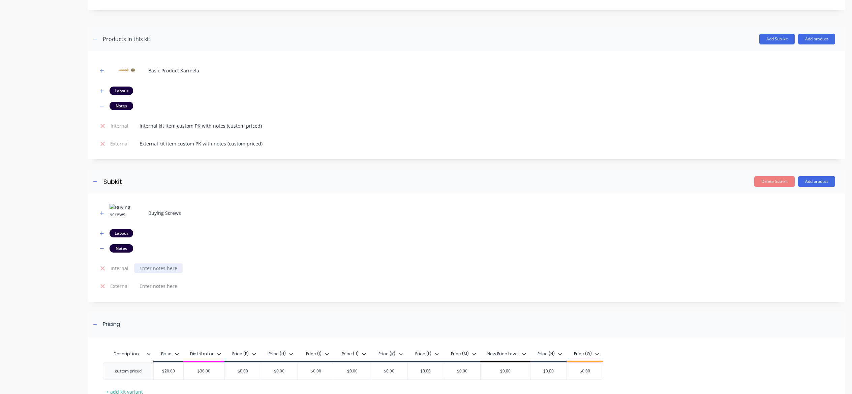
click at [169, 270] on div at bounding box center [158, 269] width 49 height 10
paste div
click at [158, 268] on div "Internal kit item custom PK with notes (custom priced)" at bounding box center [200, 269] width 133 height 10
copy div "Internal subkit item custom PK with notes (custom priced)"
click at [159, 285] on div at bounding box center [158, 286] width 49 height 10
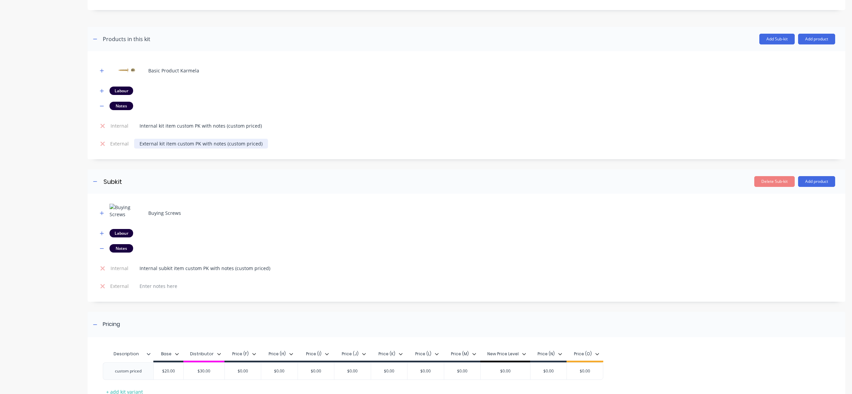
click at [169, 145] on div "External kit item custom PK with notes (custom priced)" at bounding box center [201, 144] width 134 height 10
copy div "External kit item custom PK with notes (custom priced)"
click at [151, 293] on td at bounding box center [483, 286] width 704 height 18
click at [151, 289] on div at bounding box center [158, 286] width 49 height 10
paste div
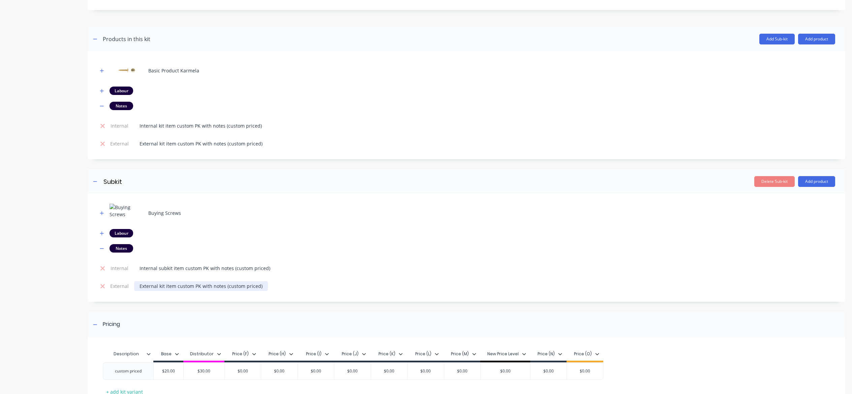
click at [159, 286] on div "External kit item custom PK with notes (custom priced)" at bounding box center [201, 286] width 134 height 10
click at [115, 259] on div "Buying Screws Labour Notes Internal Internal subkit item custom PK with notes (…" at bounding box center [466, 249] width 737 height 91
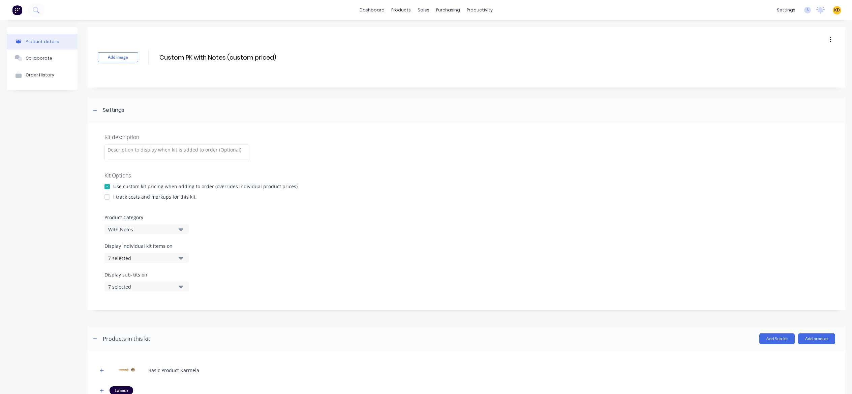
scroll to position [351, 0]
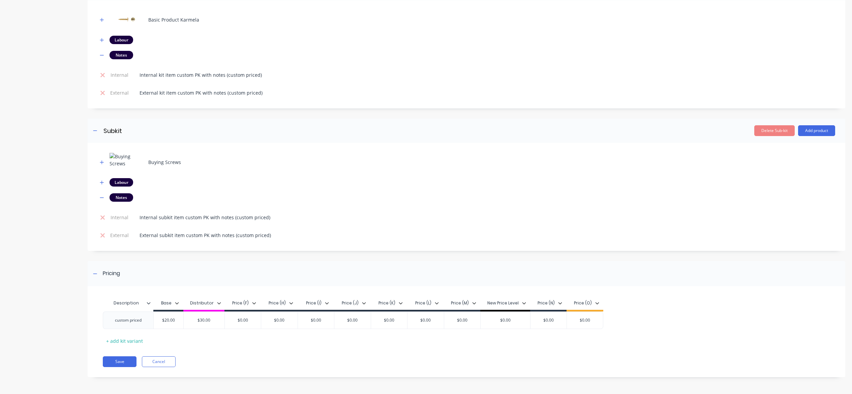
click at [119, 355] on div "Description Base Distributor Price (F) Price (H) Price (I) Price (J) Price (K) …" at bounding box center [467, 335] width 758 height 84
click at [116, 360] on button "Save" at bounding box center [120, 362] width 34 height 11
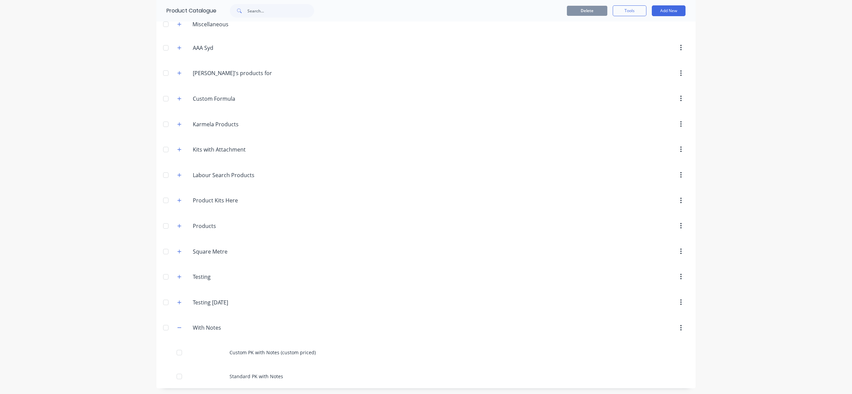
scroll to position [58, 0]
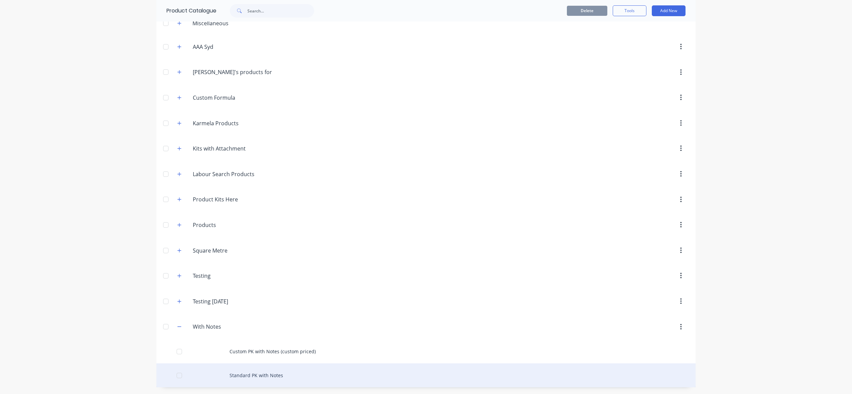
click at [248, 370] on div "Standard PK with Notes" at bounding box center [425, 376] width 539 height 24
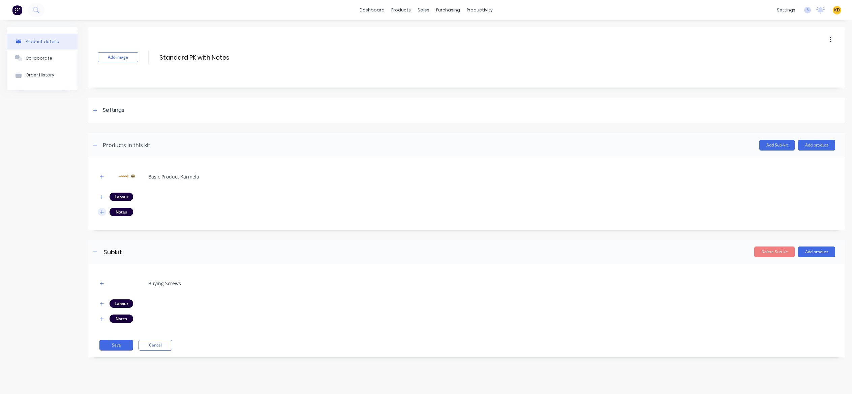
click at [102, 210] on icon "button" at bounding box center [102, 212] width 4 height 4
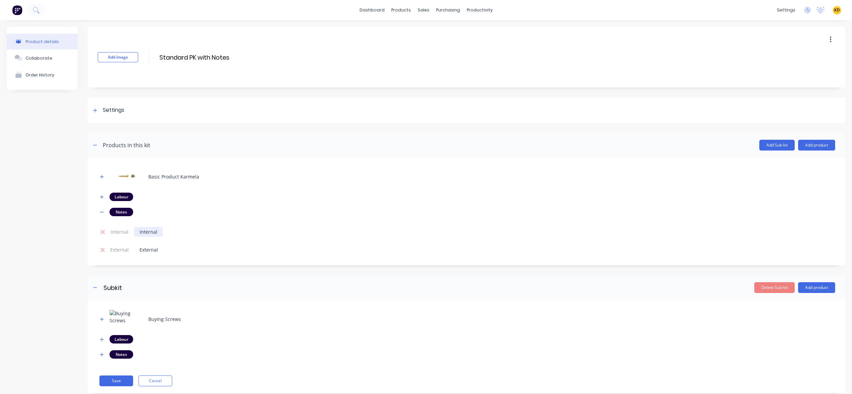
click at [151, 230] on div "Internal" at bounding box center [148, 232] width 29 height 10
click at [196, 234] on td "Internal" at bounding box center [483, 232] width 704 height 18
click at [161, 230] on div "Internal" at bounding box center [148, 232] width 29 height 10
click at [166, 235] on div "Internal kit item standard pk" at bounding box center [171, 232] width 75 height 10
click at [160, 249] on div "External" at bounding box center [148, 250] width 29 height 10
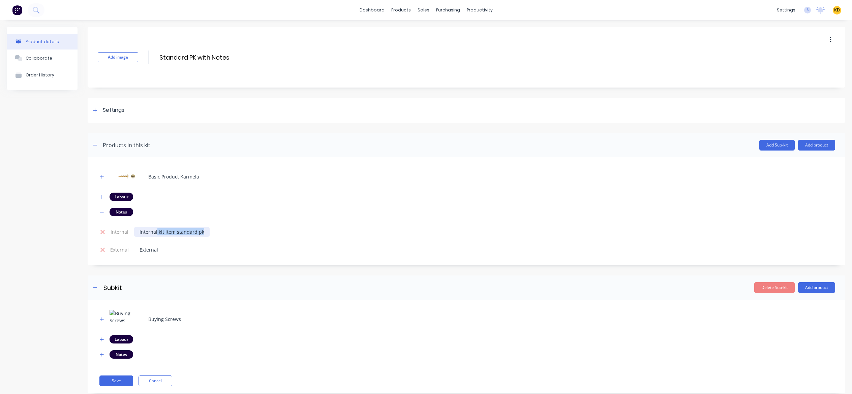
drag, startPoint x: 156, startPoint y: 232, endPoint x: 207, endPoint y: 230, distance: 50.6
click at [206, 230] on div "Internal kit item standard pk" at bounding box center [171, 232] width 75 height 10
copy div "kit item standard pk"
click at [156, 248] on div "External" at bounding box center [148, 250] width 29 height 10
click at [161, 247] on div "External" at bounding box center [148, 250] width 29 height 10
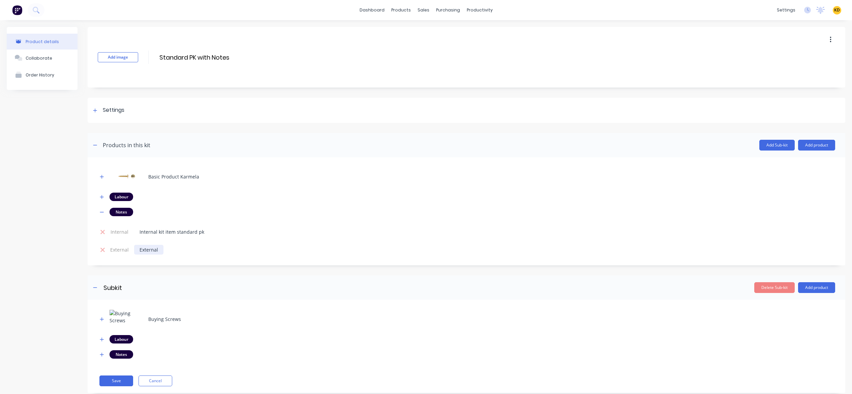
paste div
click at [157, 250] on div "Externalkit item standard pk" at bounding box center [171, 250] width 75 height 10
click at [103, 353] on icon "button" at bounding box center [102, 355] width 4 height 5
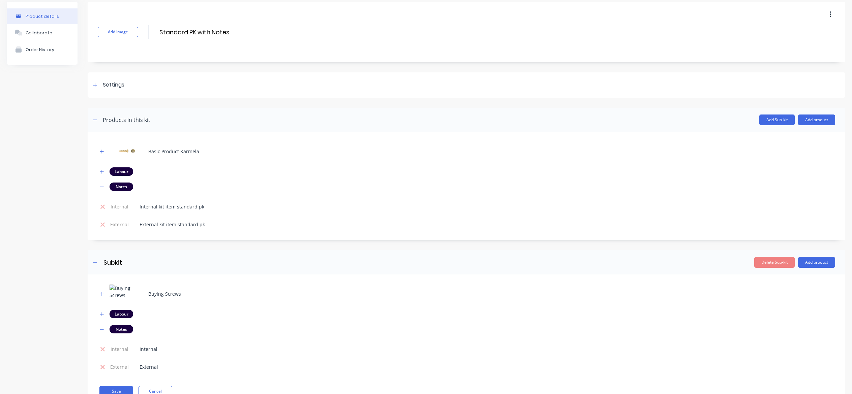
scroll to position [52, 0]
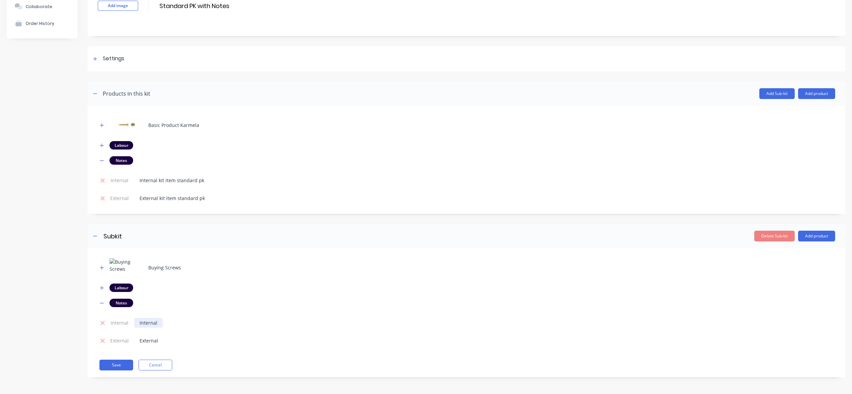
click at [160, 325] on div "Internal" at bounding box center [148, 323] width 29 height 10
drag, startPoint x: 157, startPoint y: 323, endPoint x: 219, endPoint y: 322, distance: 61.7
click at [219, 322] on td "Internal subkit item standard pk" at bounding box center [483, 323] width 704 height 18
copy div "subkit item standard pk"
click at [159, 341] on div "External" at bounding box center [148, 341] width 29 height 10
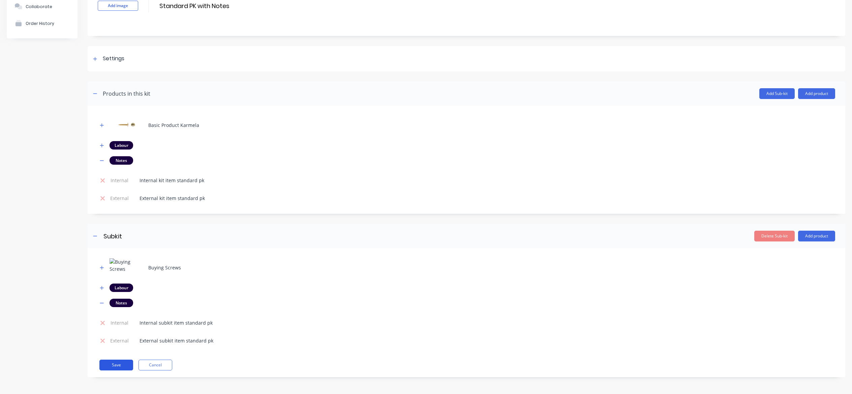
click at [112, 366] on button "Save" at bounding box center [116, 365] width 34 height 11
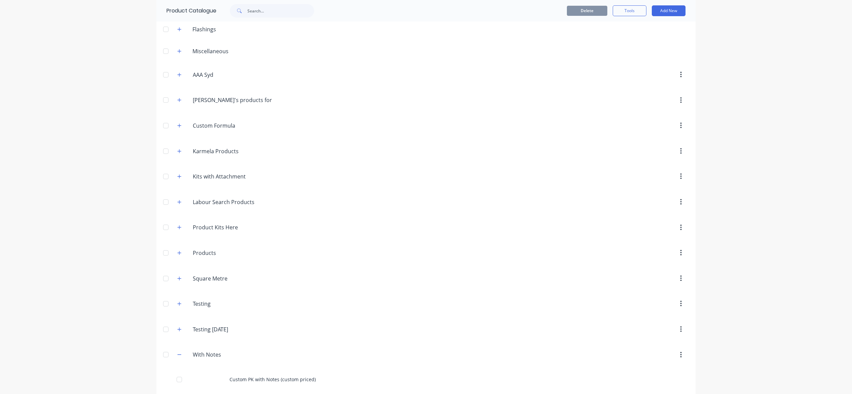
scroll to position [58, 0]
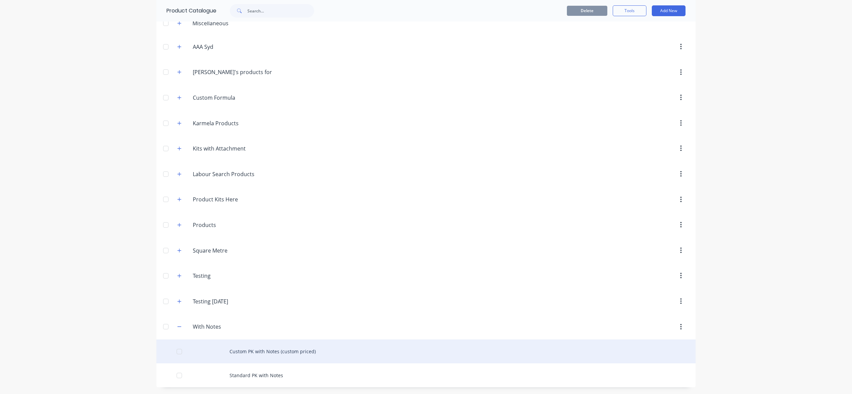
click at [175, 350] on div at bounding box center [179, 351] width 13 height 13
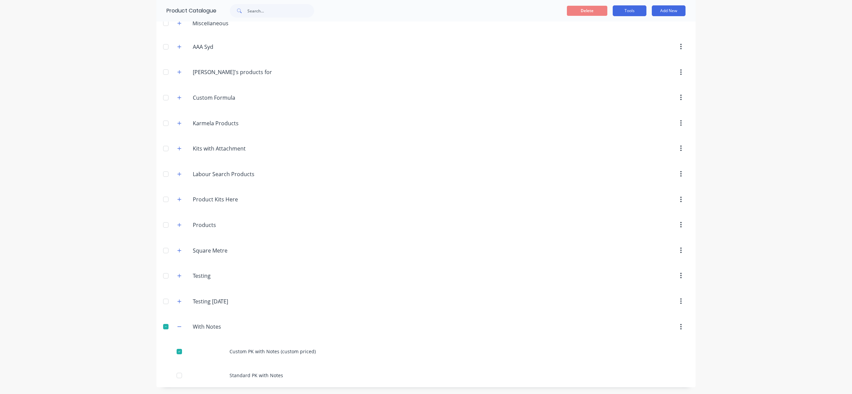
click at [634, 10] on button "Tools" at bounding box center [630, 10] width 34 height 11
click at [618, 31] on span "Duplicate product" at bounding box center [613, 28] width 51 height 7
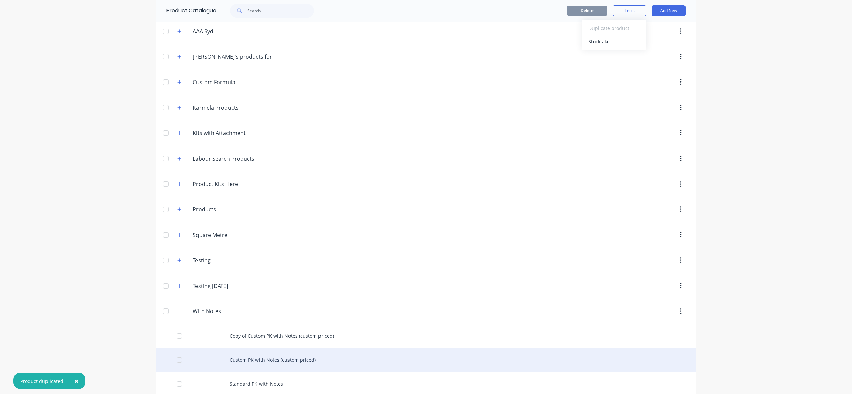
scroll to position [82, 0]
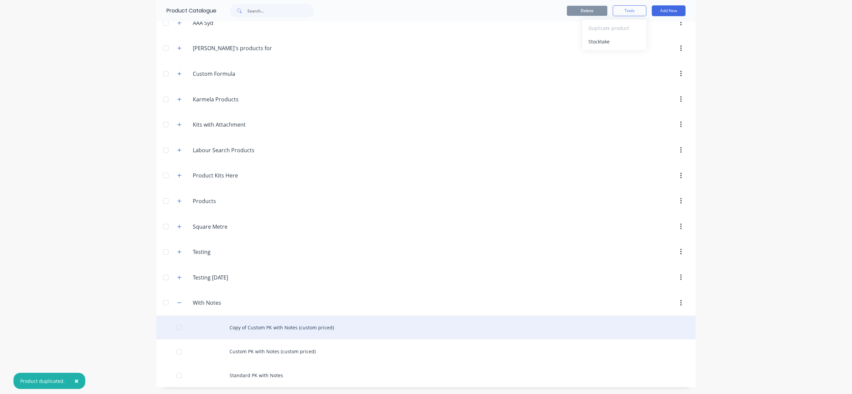
click at [305, 318] on div "Copy of Custom PK with Notes (custom priced)" at bounding box center [425, 328] width 539 height 24
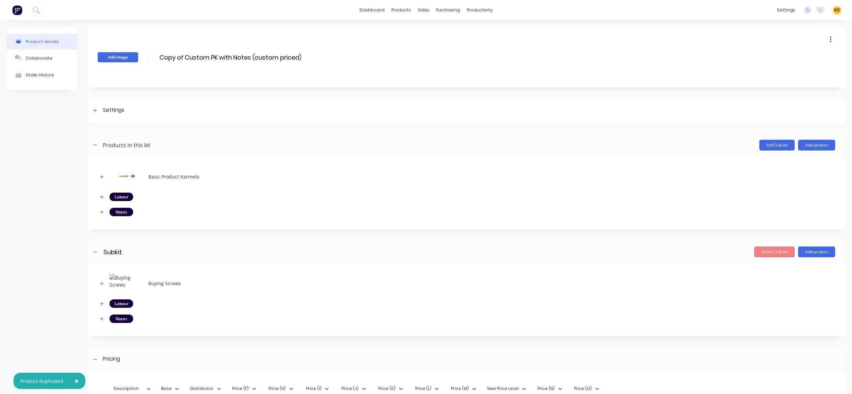
drag, startPoint x: 185, startPoint y: 55, endPoint x: 128, endPoint y: 54, distance: 57.0
click at [128, 54] on div "Add image Copy of Custom PK with Notes (custom priced) Copy of Custom PK with N…" at bounding box center [467, 57] width 758 height 61
click at [271, 56] on input "Custom PK with Notes (custom priced)" at bounding box center [218, 58] width 119 height 10
type input "Custom PK with Notes (custom priced with costing)"
click at [49, 249] on div "Product details Collaborate Order History" at bounding box center [42, 250] width 71 height 446
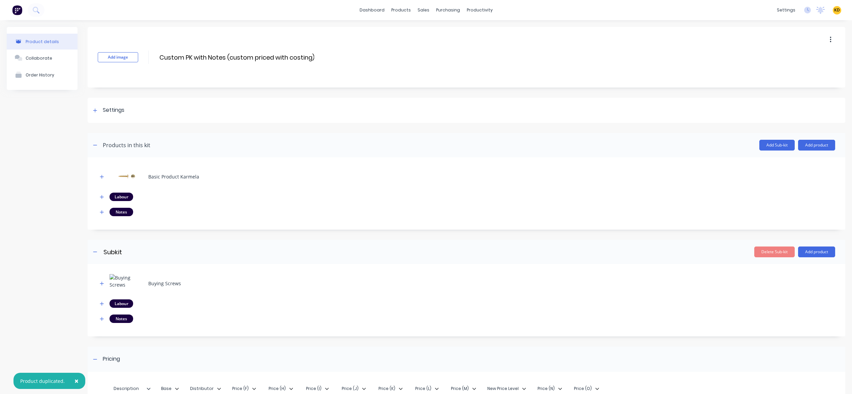
click at [78, 379] on button "×" at bounding box center [77, 381] width 18 height 16
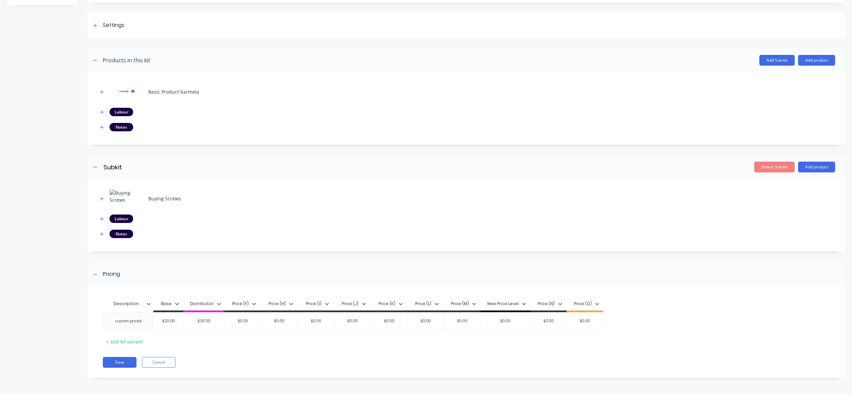
scroll to position [86, 0]
click at [98, 125] on div at bounding box center [102, 126] width 8 height 8
click at [102, 125] on icon "button" at bounding box center [102, 127] width 4 height 4
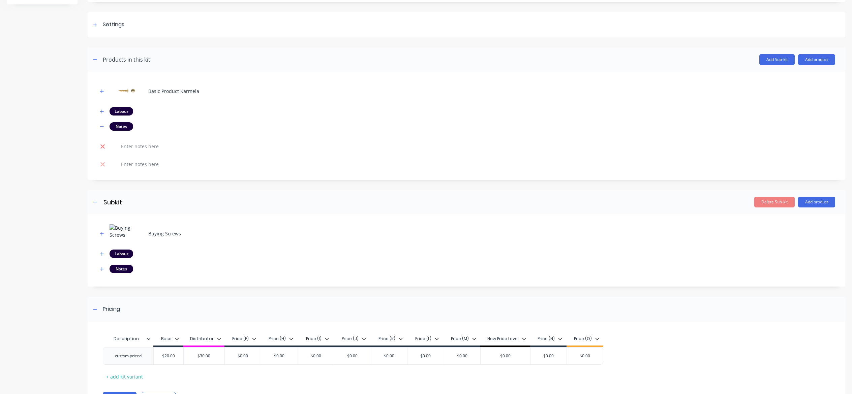
click at [103, 147] on icon at bounding box center [102, 146] width 4 height 4
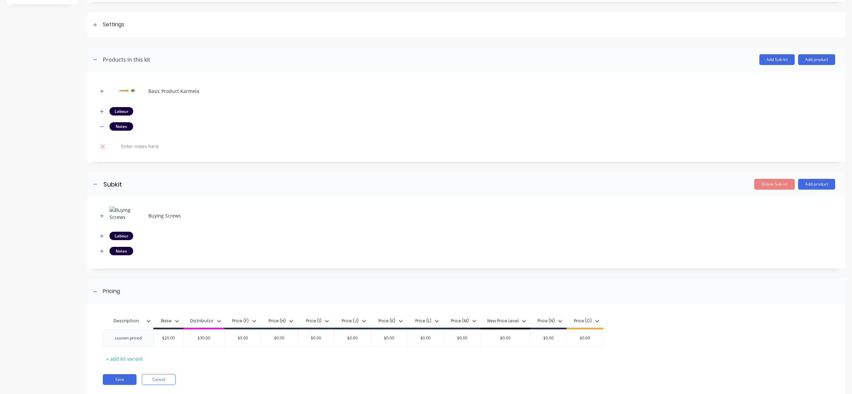
click at [103, 147] on icon at bounding box center [102, 146] width 4 height 4
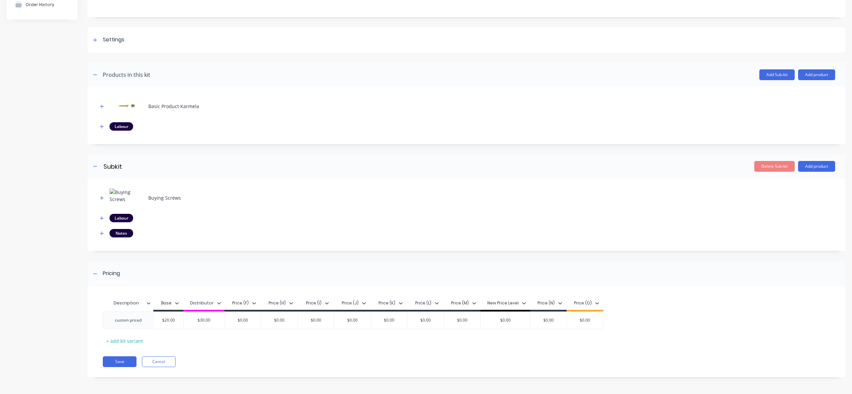
scroll to position [70, 0]
click at [104, 231] on button "button" at bounding box center [102, 233] width 8 height 8
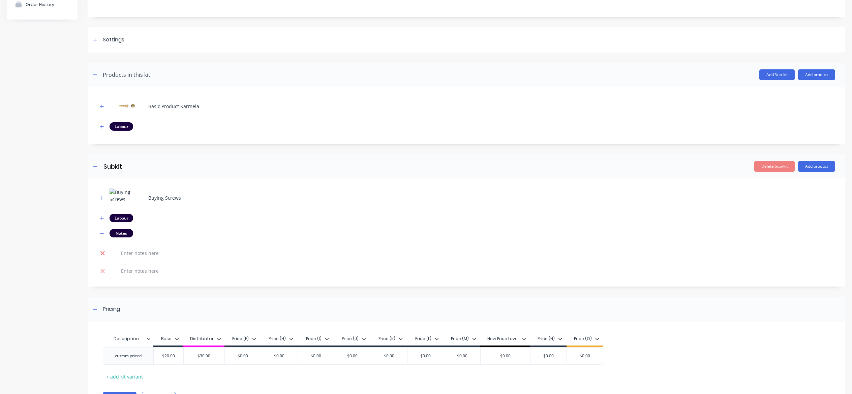
click at [104, 254] on icon at bounding box center [102, 253] width 5 height 7
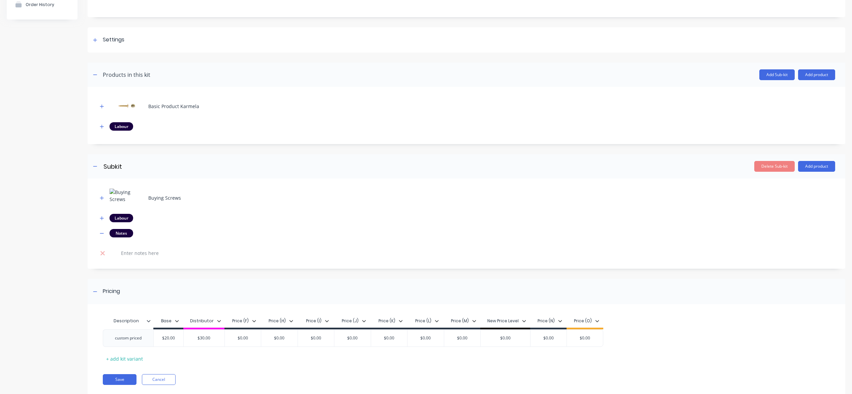
click at [104, 258] on td at bounding box center [103, 253] width 10 height 18
click at [103, 252] on icon at bounding box center [102, 253] width 4 height 4
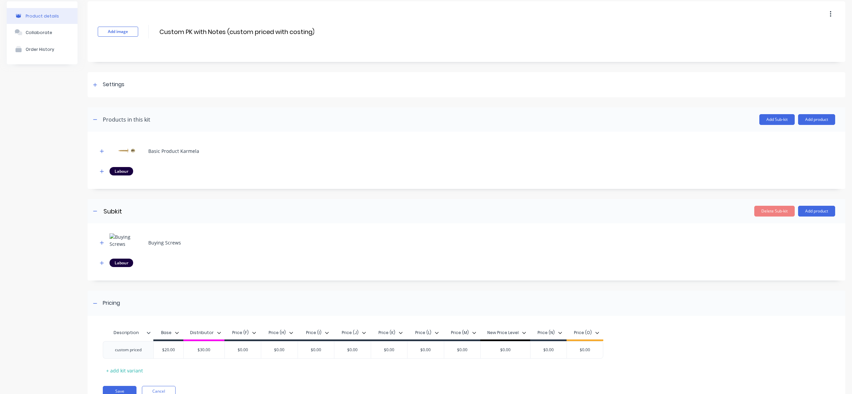
scroll to position [0, 0]
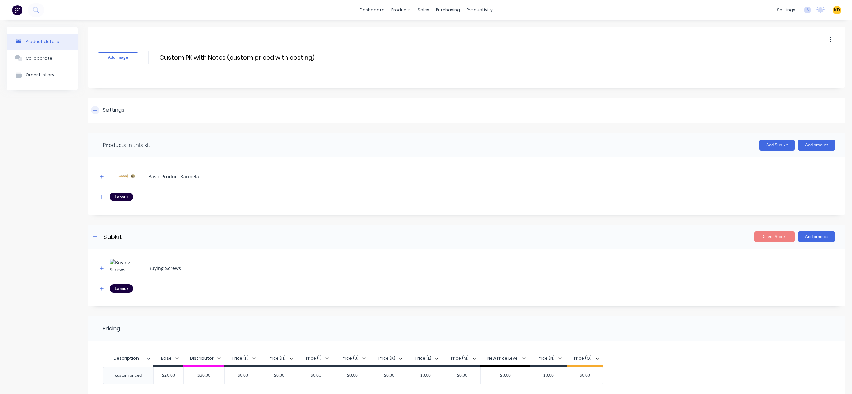
click at [124, 105] on div "Settings" at bounding box center [467, 110] width 758 height 25
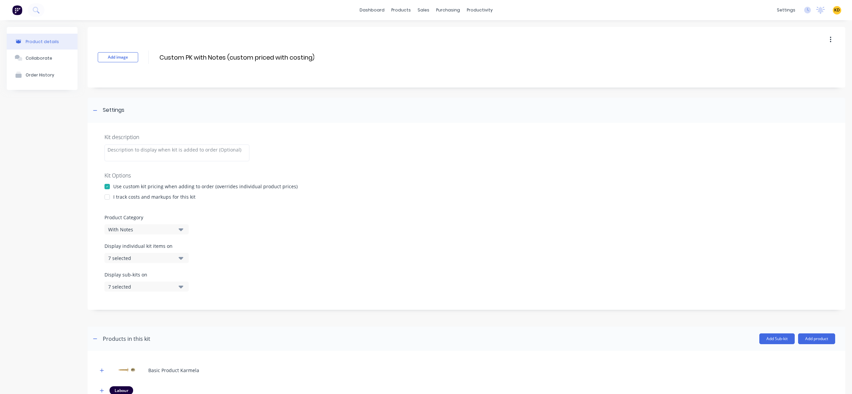
click at [109, 198] on div at bounding box center [106, 196] width 13 height 13
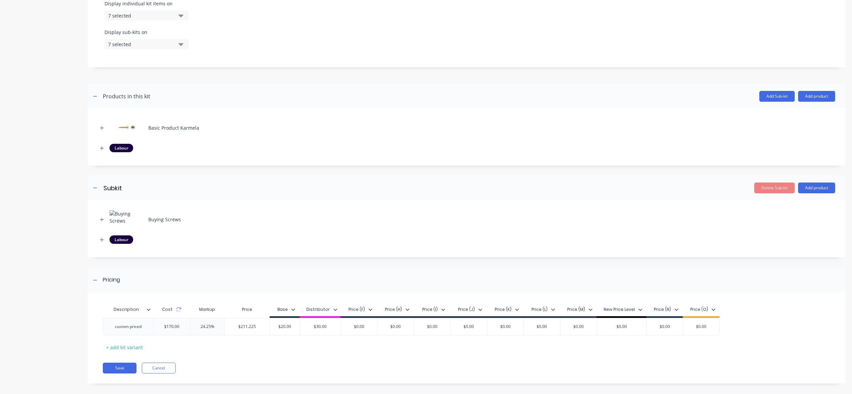
scroll to position [249, 0]
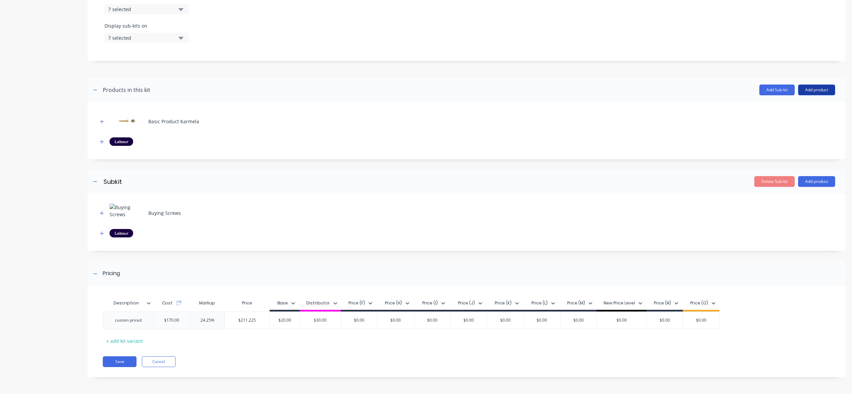
click at [821, 91] on button "Add product" at bounding box center [816, 90] width 37 height 11
click at [810, 136] on div "Notes (Internal)" at bounding box center [803, 134] width 52 height 10
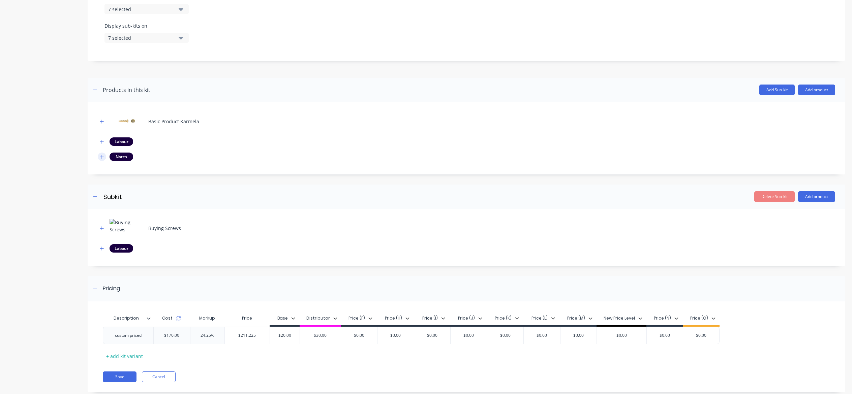
click at [102, 155] on icon "button" at bounding box center [102, 157] width 4 height 5
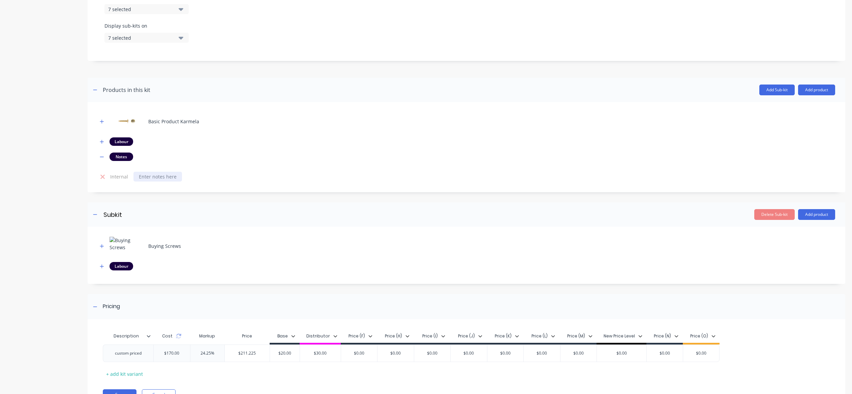
click at [158, 177] on div at bounding box center [157, 177] width 49 height 10
paste div
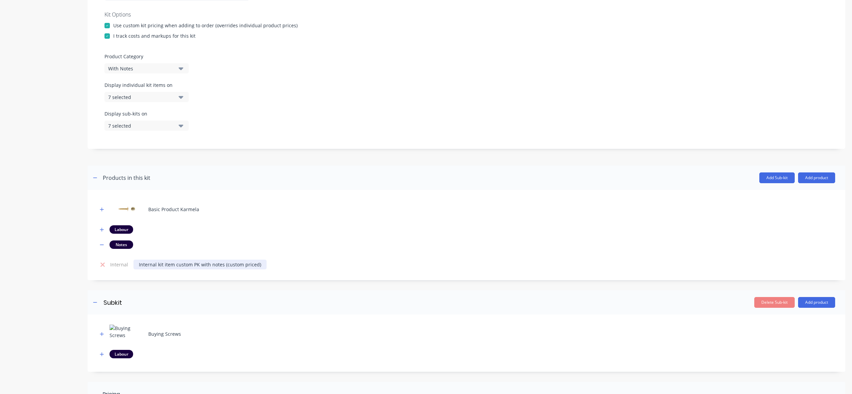
scroll to position [209, 0]
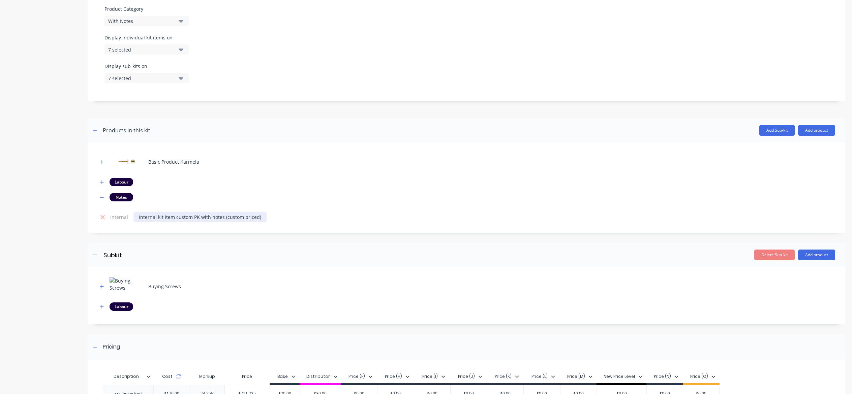
click at [256, 215] on div "Internal kit item custom PK with notes (custom priced)" at bounding box center [199, 217] width 133 height 10
click at [826, 128] on button "Add product" at bounding box center [816, 130] width 37 height 11
click at [814, 185] on div "Notes (External)" at bounding box center [803, 188] width 52 height 10
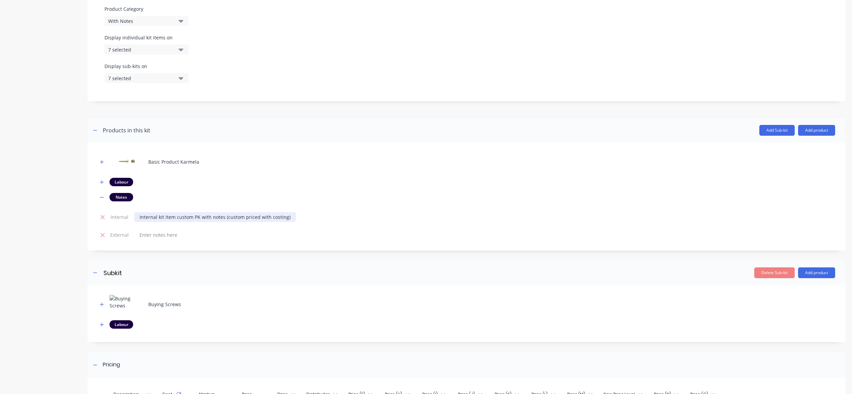
click at [185, 214] on div "Internal kit item custom PK with notes (custom priced with costing)" at bounding box center [215, 217] width 162 height 10
copy div "Internal kit item custom PK with notes (custom priced with costing)"
click at [164, 235] on div at bounding box center [158, 235] width 49 height 10
paste div
click at [140, 234] on div "Internal kit item custom PK with notes (custom priced with costing)" at bounding box center [215, 235] width 162 height 10
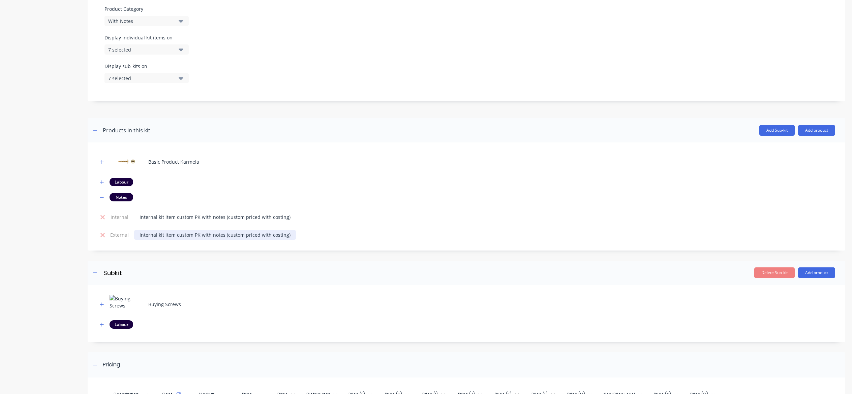
click at [140, 235] on div "Internal kit item custom PK with notes (custom priced with costing)" at bounding box center [215, 235] width 162 height 10
click at [68, 265] on div "Product details Collaborate Order History" at bounding box center [42, 148] width 71 height 661
click at [803, 276] on button "Add product" at bounding box center [816, 273] width 37 height 11
click at [802, 315] on div "Notes (Internal)" at bounding box center [803, 317] width 52 height 10
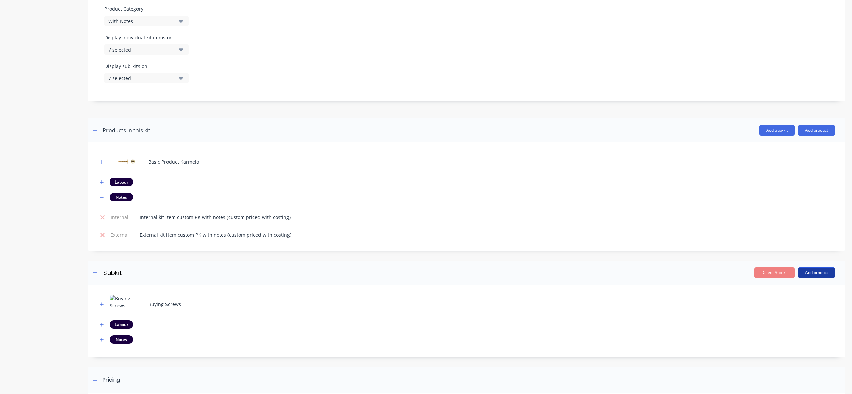
drag, startPoint x: 811, startPoint y: 274, endPoint x: 810, endPoint y: 277, distance: 3.6
click at [811, 274] on button "Add product" at bounding box center [816, 273] width 37 height 11
click at [805, 330] on div "Notes (External)" at bounding box center [803, 331] width 52 height 10
click at [104, 340] on button "button" at bounding box center [102, 340] width 8 height 8
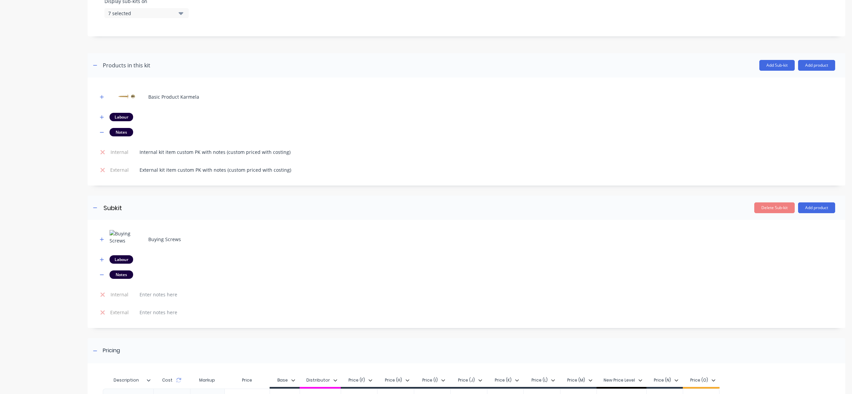
scroll to position [351, 0]
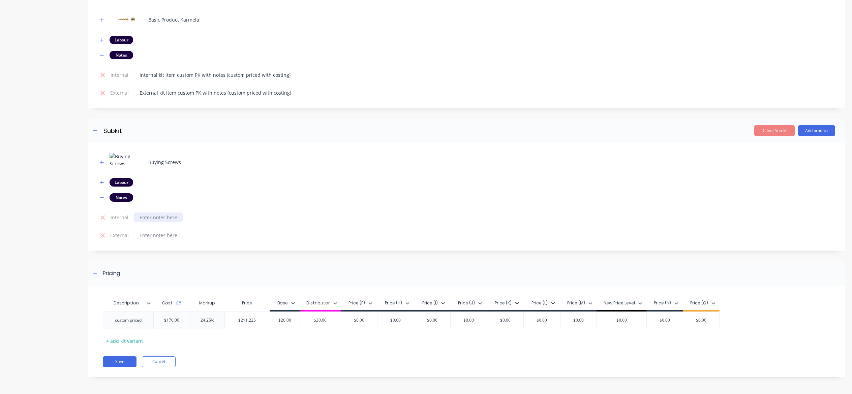
click at [155, 215] on div at bounding box center [158, 218] width 49 height 10
paste div
click at [264, 217] on div "Internal subkit item custom PK with notes (custom priced)" at bounding box center [205, 218] width 142 height 10
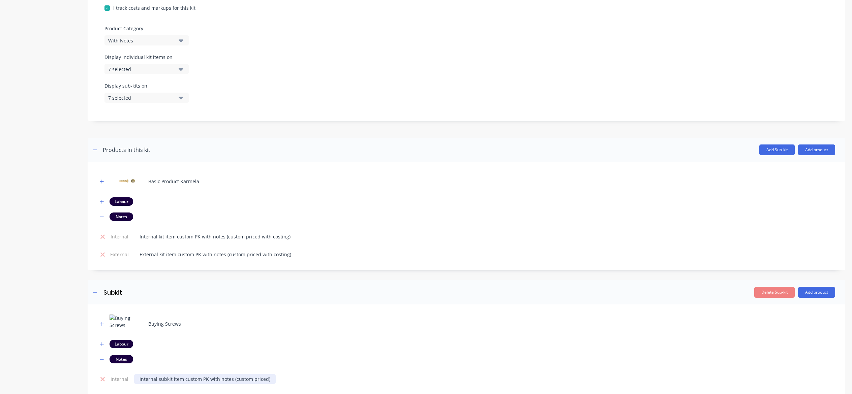
scroll to position [310, 0]
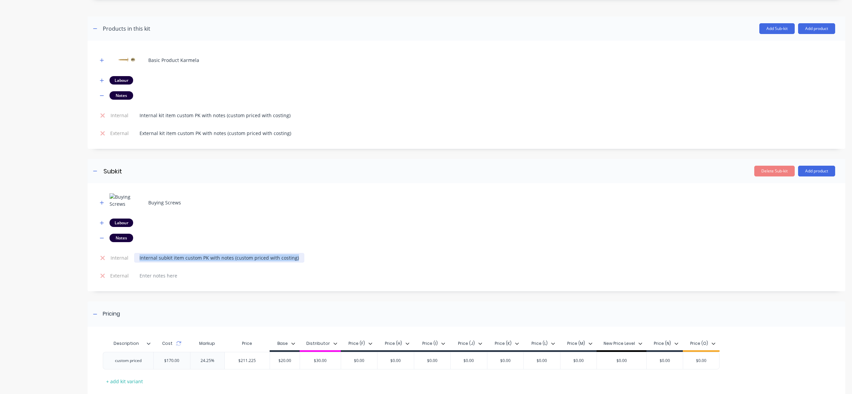
copy div "Internal subkit item custom PK with notes (custom priced with costing)"
click at [160, 277] on div at bounding box center [158, 276] width 49 height 10
paste div
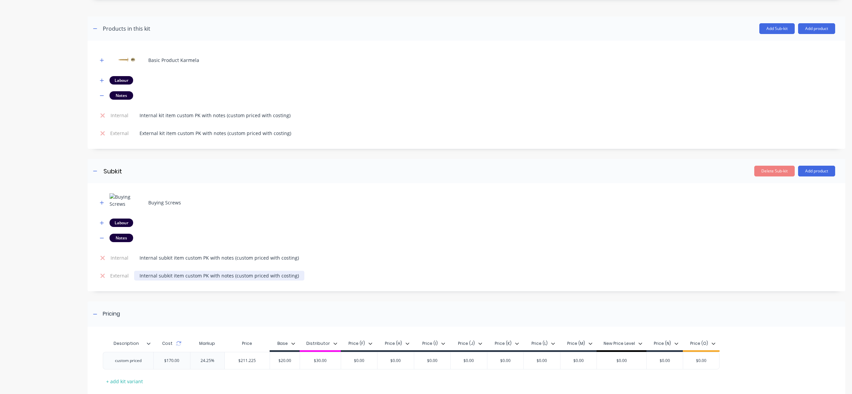
click at [141, 274] on div "Internal subkit item custom PK with notes (custom priced with costing)" at bounding box center [219, 276] width 170 height 10
click at [69, 261] on div "Product details Collaborate Order History" at bounding box center [42, 72] width 71 height 711
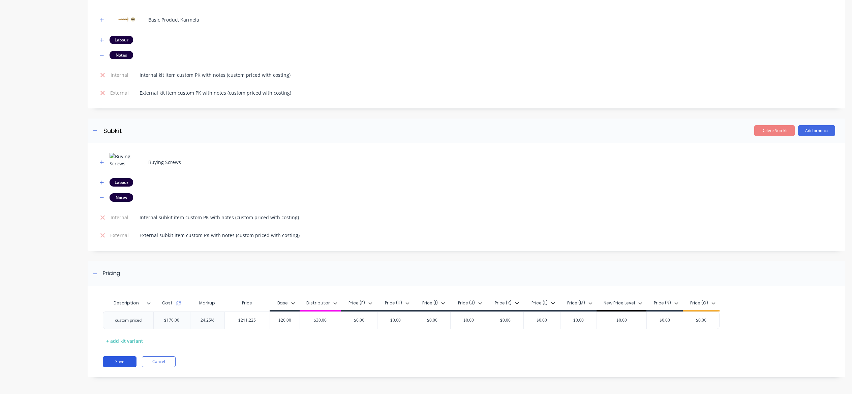
click at [117, 364] on button "Save" at bounding box center [120, 362] width 34 height 11
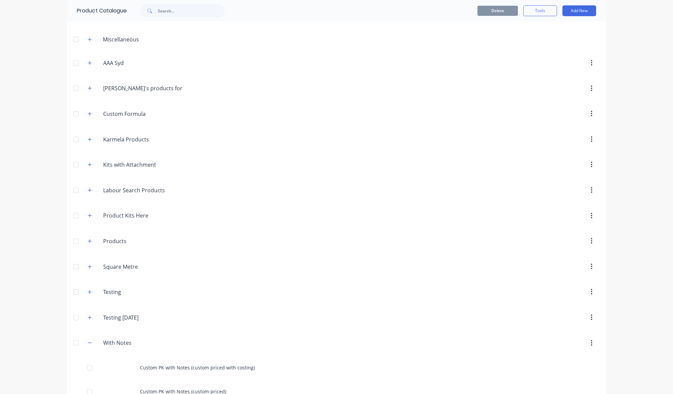
scroll to position [82, 0]
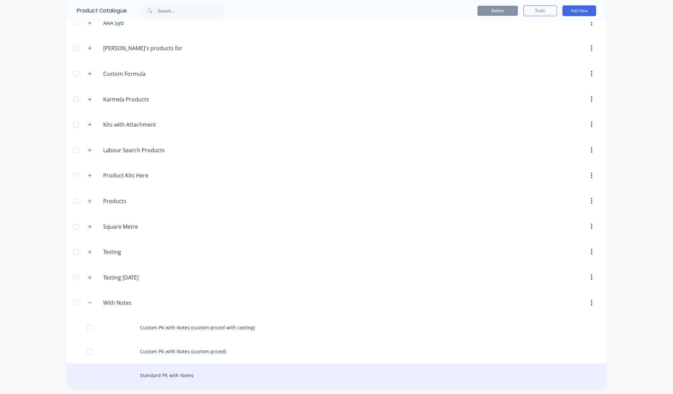
click at [205, 369] on div "Standard PK with Notes" at bounding box center [336, 376] width 539 height 24
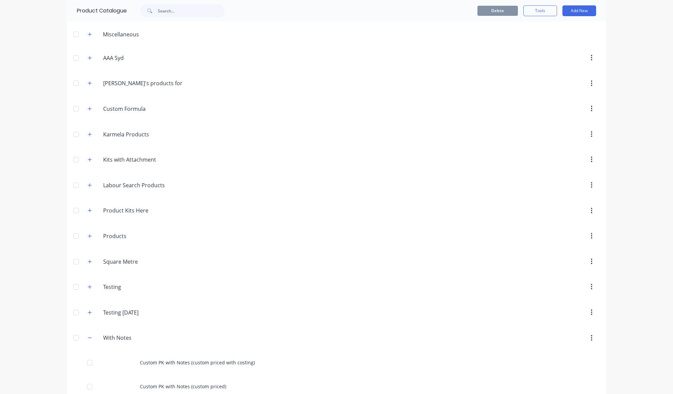
scroll to position [82, 0]
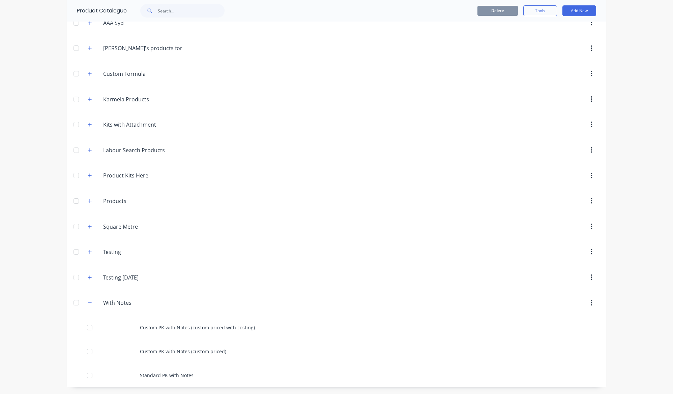
click at [28, 306] on div "dashboard products sales purchasing productivity dashboard products Product Cat…" at bounding box center [336, 197] width 673 height 394
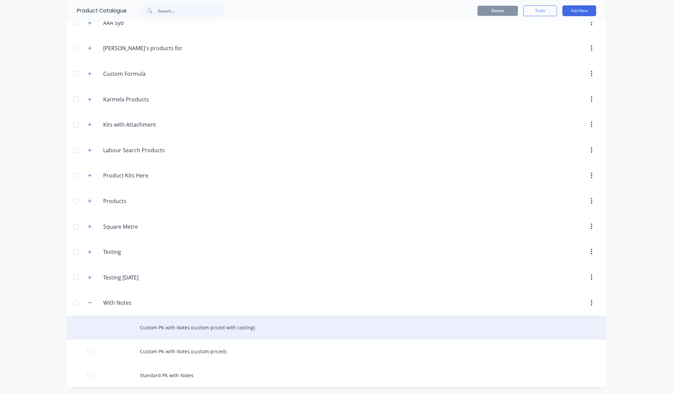
click at [174, 333] on div "Custom PK with Notes (custom priced with costing)" at bounding box center [336, 328] width 539 height 24
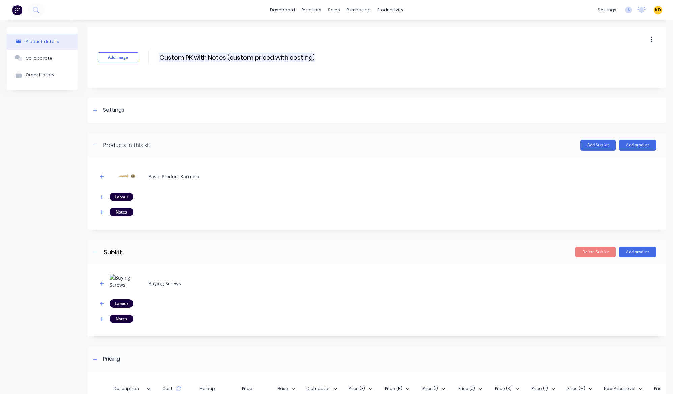
click at [269, 60] on input "Custom PK with Notes (custom priced with costing)" at bounding box center [237, 58] width 156 height 10
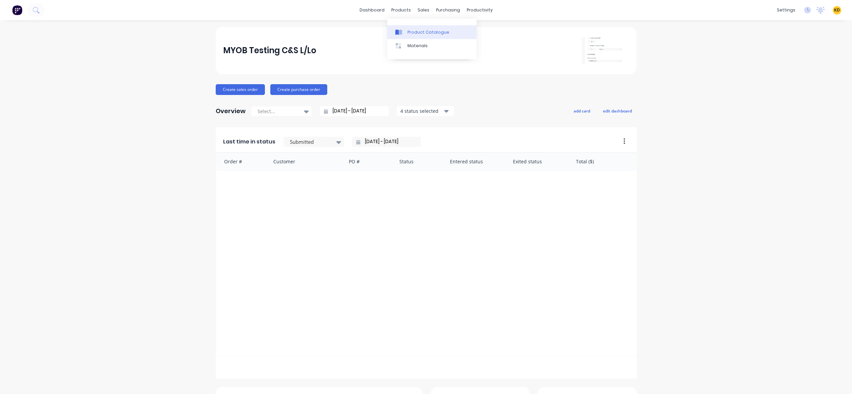
click at [408, 32] on div "Product Catalogue" at bounding box center [428, 32] width 42 height 6
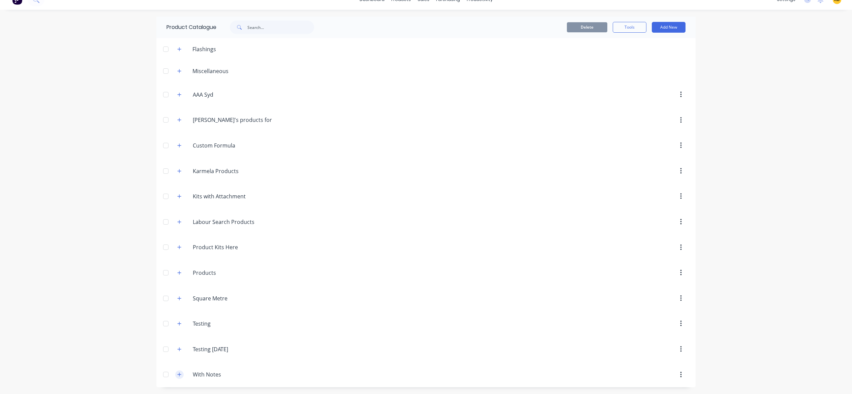
click at [177, 374] on icon "button" at bounding box center [179, 374] width 4 height 5
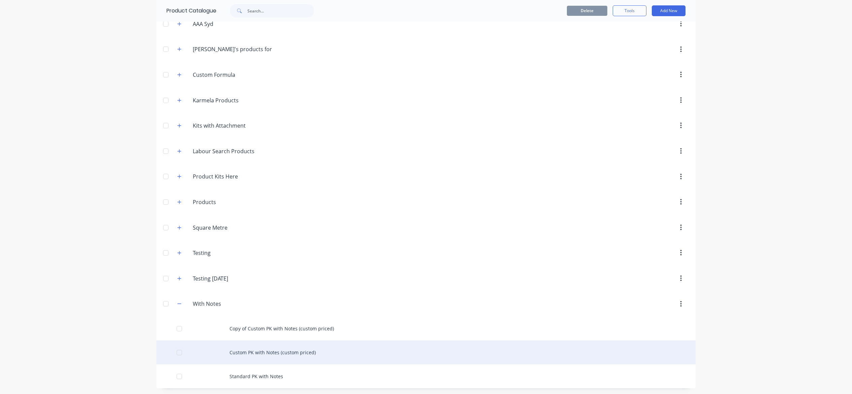
scroll to position [82, 0]
click at [277, 362] on div "Custom PK with Notes (custom priced)" at bounding box center [425, 352] width 539 height 24
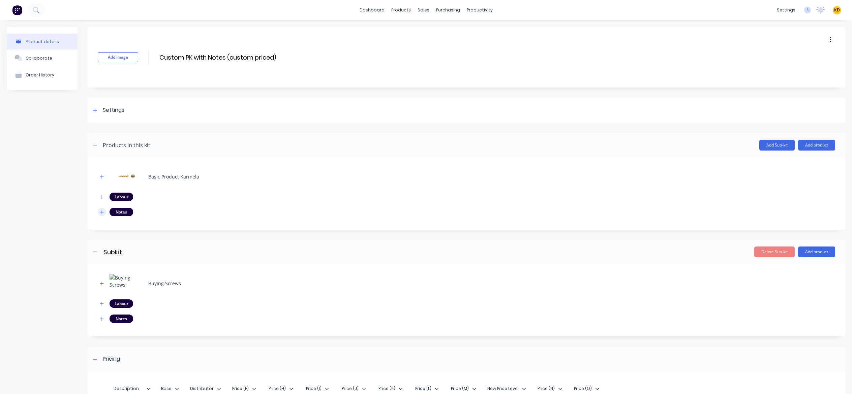
click at [102, 210] on icon "button" at bounding box center [102, 212] width 4 height 5
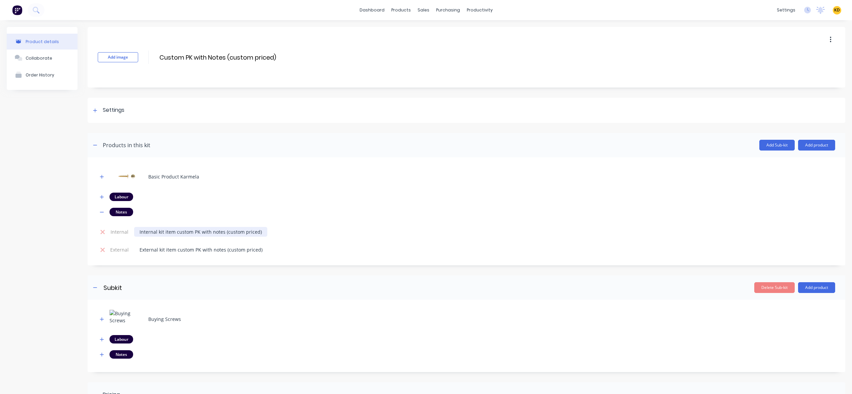
click at [210, 233] on div "Internal kit item custom PK with notes (custom priced)" at bounding box center [200, 232] width 133 height 10
copy div "Internal kit item custom PK with notes (custom priced)"
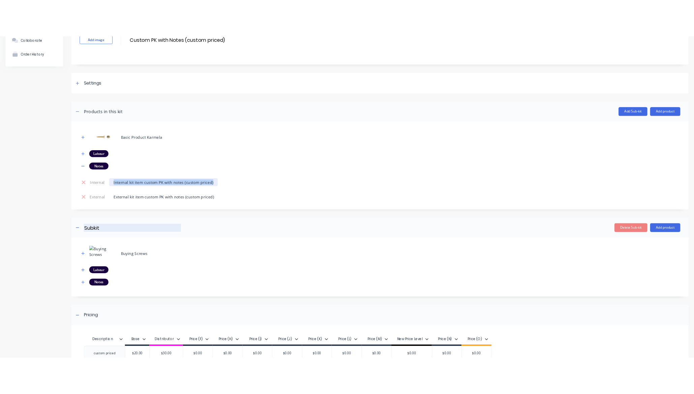
scroll to position [121, 0]
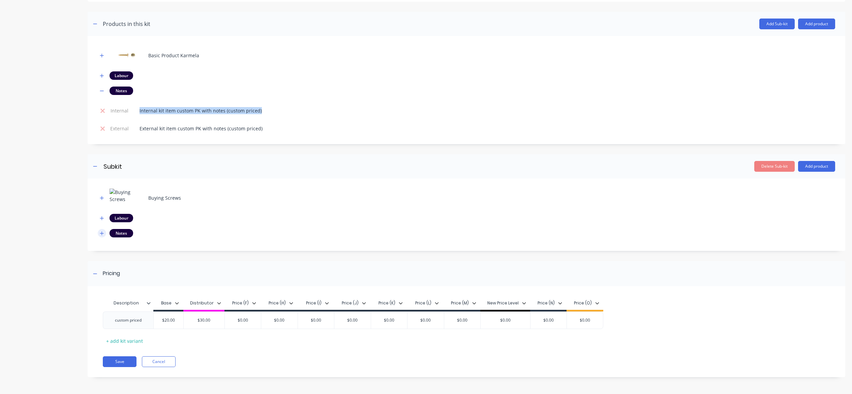
click at [102, 234] on icon "button" at bounding box center [102, 234] width 4 height 4
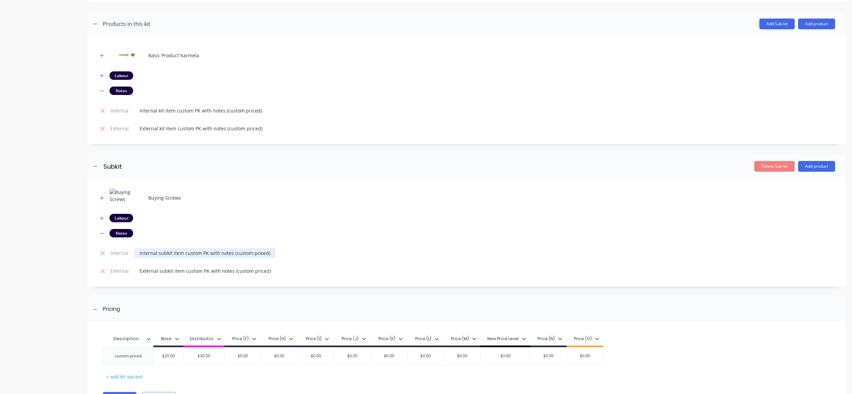
click at [185, 252] on div "Internal subkit item custom PK with notes (custom priced)" at bounding box center [205, 253] width 142 height 10
copy div "Internal subkit item custom PK with notes (custom priced)"
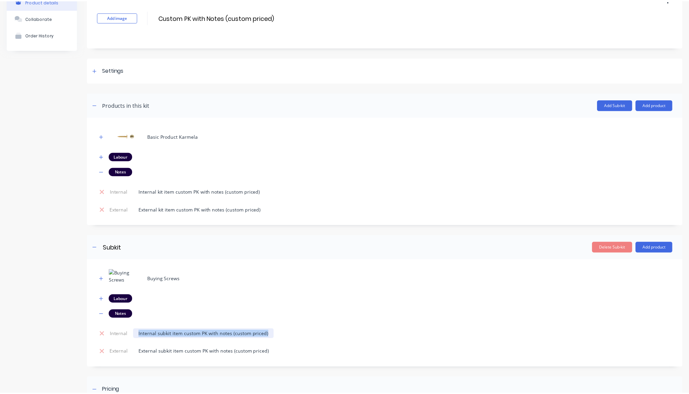
scroll to position [0, 0]
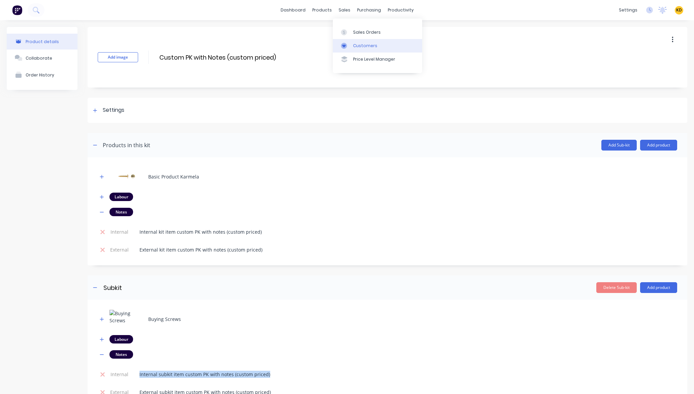
click at [353, 47] on div "Customers" at bounding box center [365, 46] width 24 height 6
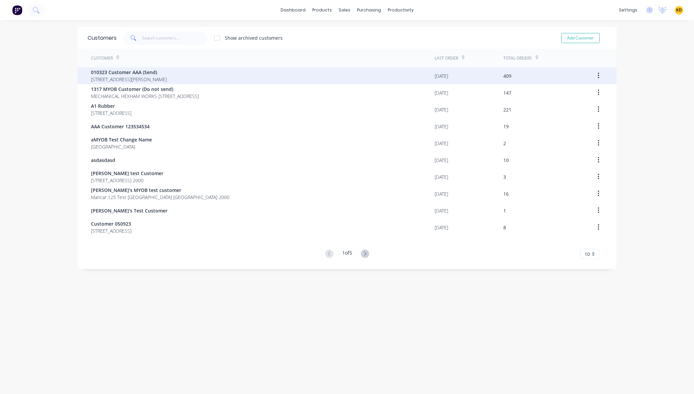
click at [203, 75] on div "010323 Customer AAA (Send) 40 Shirley St Clagirabaqqq Queensland Australia 4210" at bounding box center [263, 75] width 344 height 17
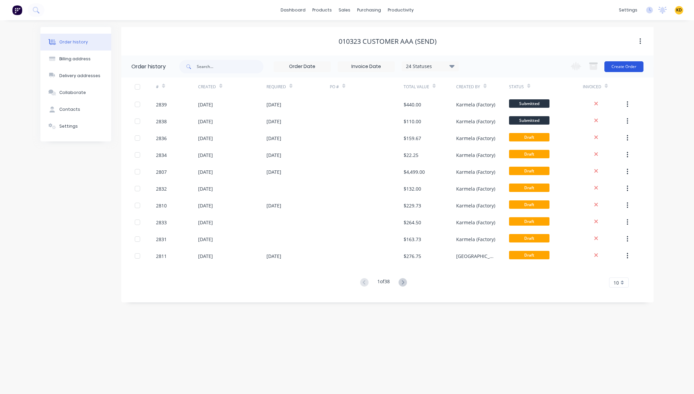
click at [627, 62] on button "Create Order" at bounding box center [624, 66] width 39 height 11
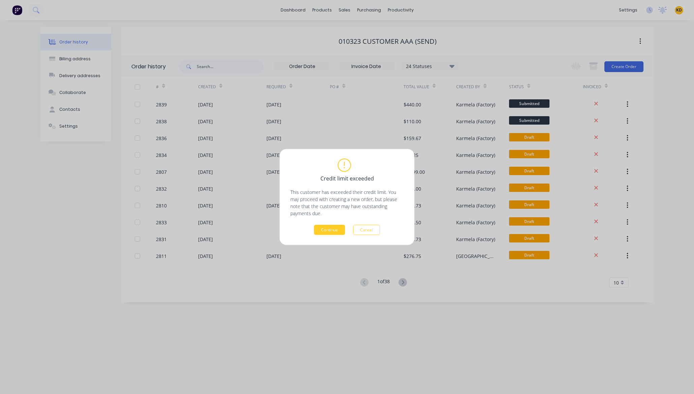
click at [333, 226] on button "Continue" at bounding box center [329, 230] width 31 height 10
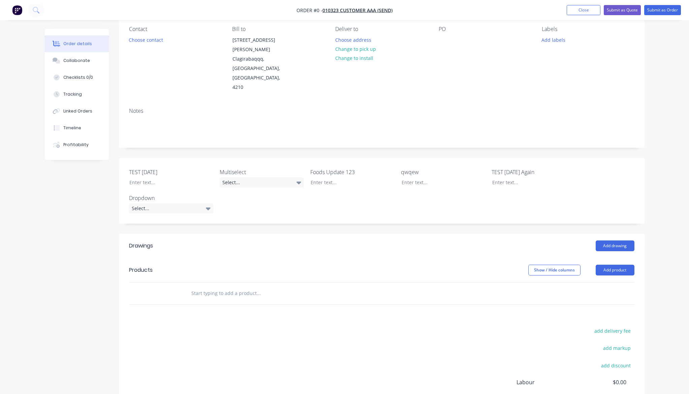
scroll to position [126, 0]
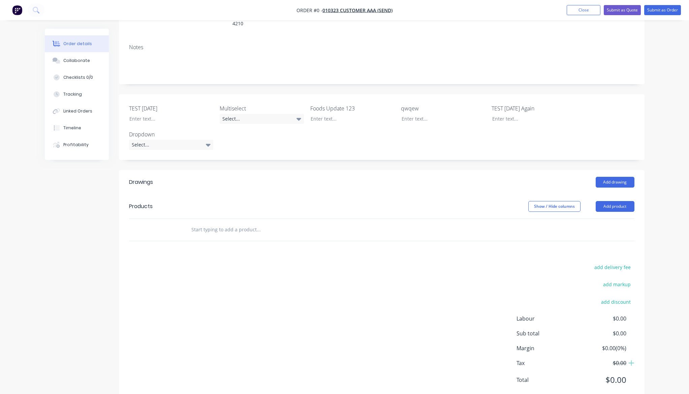
click at [223, 223] on input "text" at bounding box center [258, 229] width 135 height 13
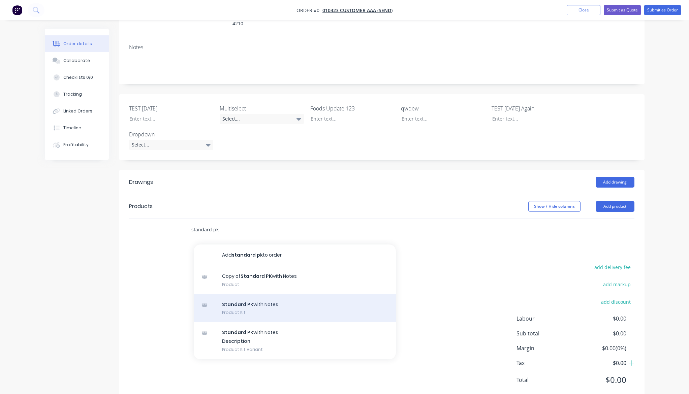
type input "standard pk"
click at [304, 295] on div "Standard PK with Notes Product Kit" at bounding box center [295, 309] width 202 height 28
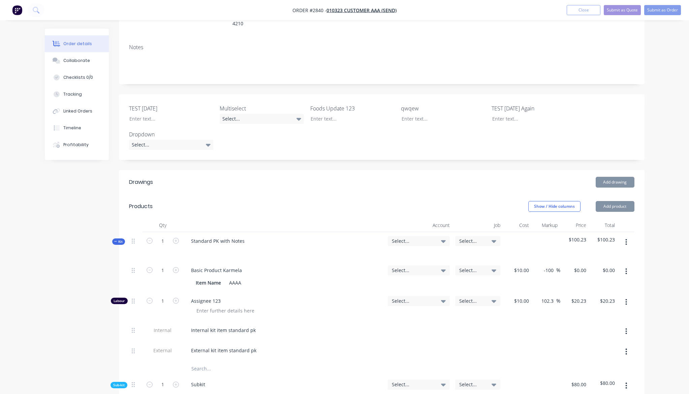
click at [652, 191] on div "Order details Collaborate Checklists 0/0 Tracking Linked Orders Timeline Profit…" at bounding box center [344, 289] width 689 height 831
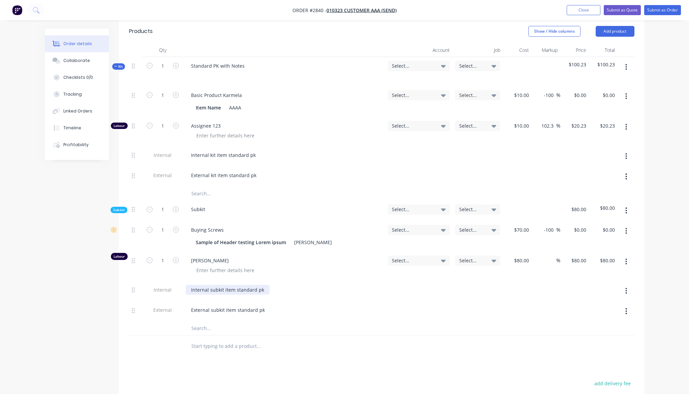
scroll to position [409, 0]
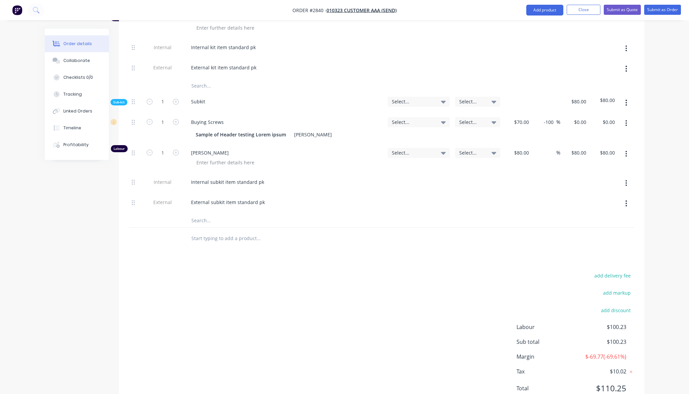
click at [211, 232] on input "text" at bounding box center [258, 238] width 135 height 13
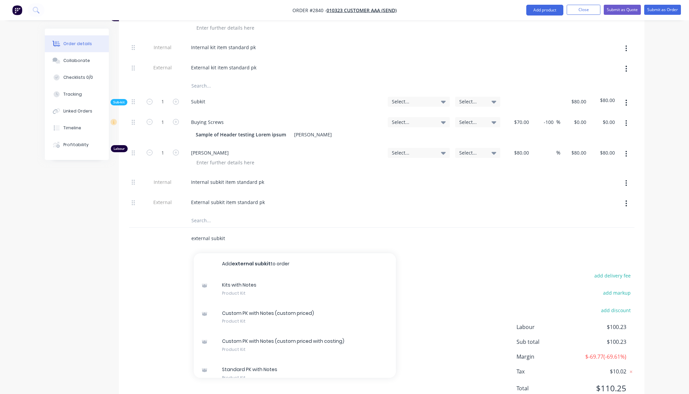
scroll to position [10, 0]
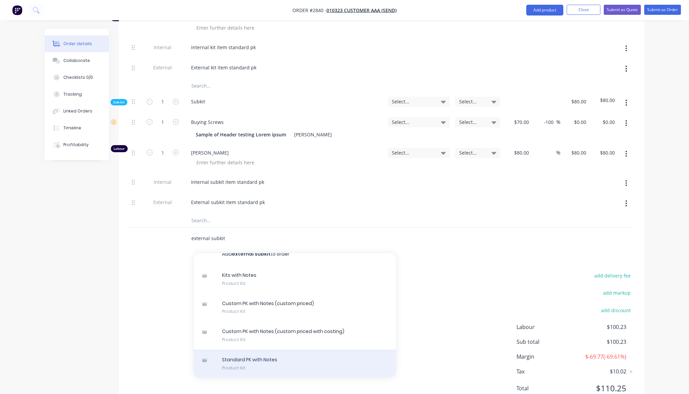
type input "external subkit"
click at [264, 350] on div "Standard PK with Notes Product Kit" at bounding box center [295, 364] width 202 height 28
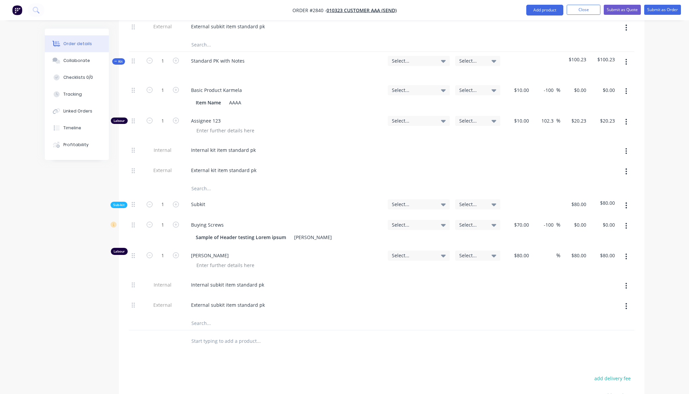
scroll to position [571, 0]
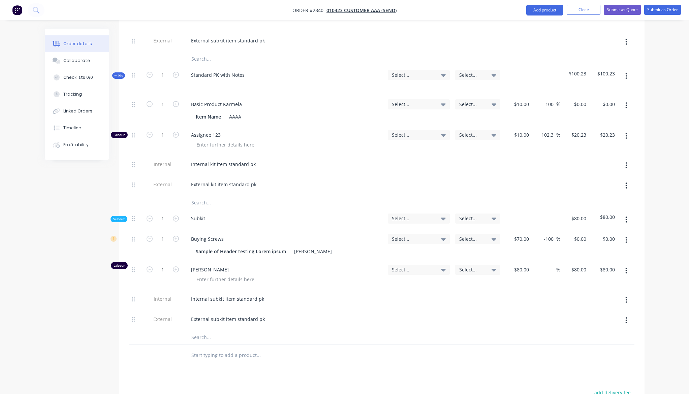
click at [394, 362] on div "Drawings Add drawing Products Show / Hide columns Add product Qty Account Job C…" at bounding box center [382, 126] width 526 height 803
click at [241, 349] on input "text" at bounding box center [258, 355] width 135 height 13
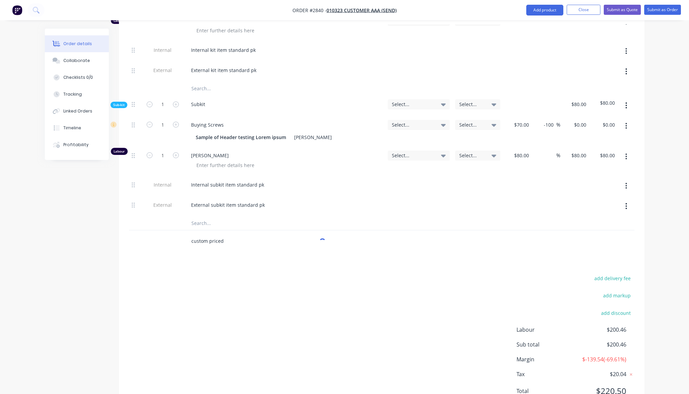
scroll to position [692, 0]
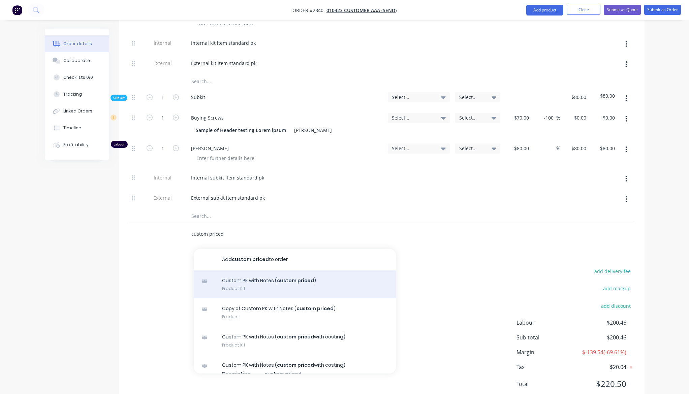
type input "custom priced"
click at [267, 271] on div "Custom PK with Notes ( custom priced ) Product Kit" at bounding box center [295, 285] width 202 height 28
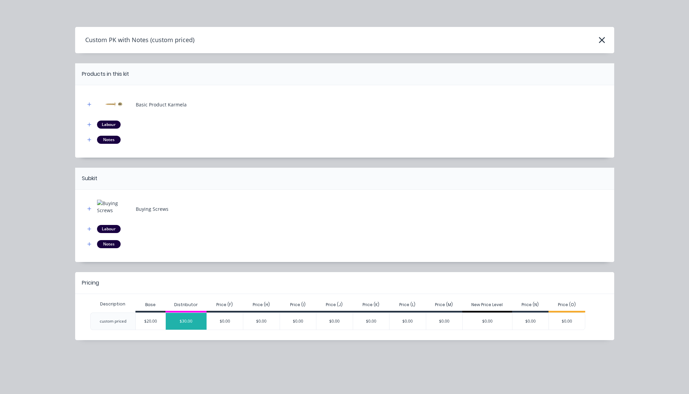
click at [202, 318] on div "$30.00" at bounding box center [186, 321] width 41 height 17
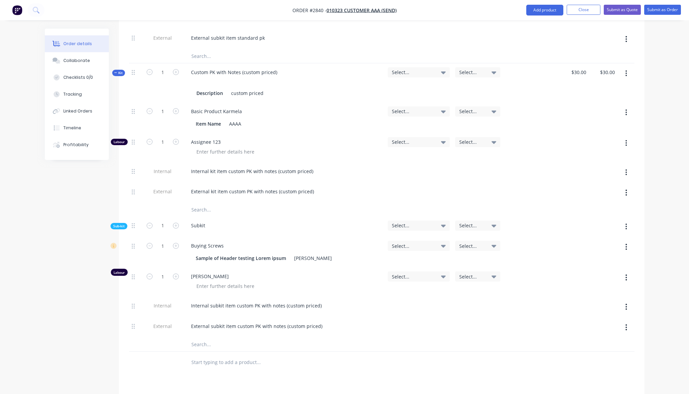
scroll to position [854, 0]
click at [220, 354] on input "text" at bounding box center [258, 360] width 135 height 13
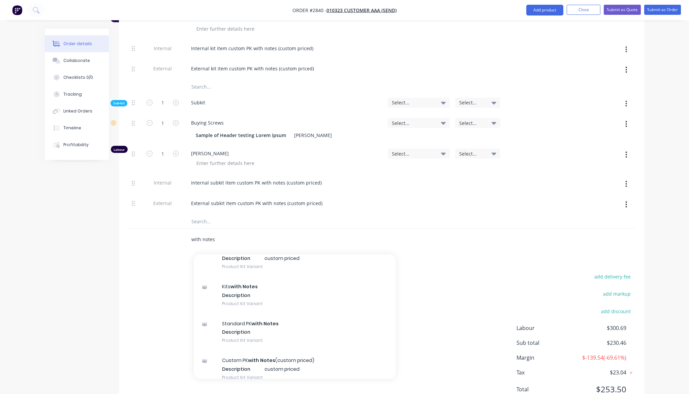
scroll to position [214, 0]
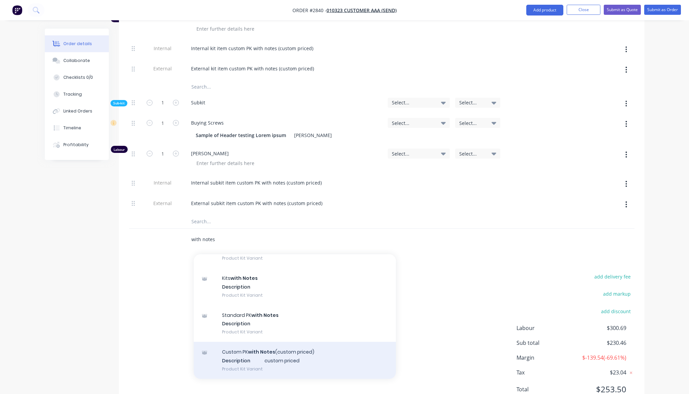
type input "with notes"
click at [315, 358] on div "Custom PK with Notes (custom priced) Description custom priced Product Kit Vari…" at bounding box center [295, 360] width 202 height 37
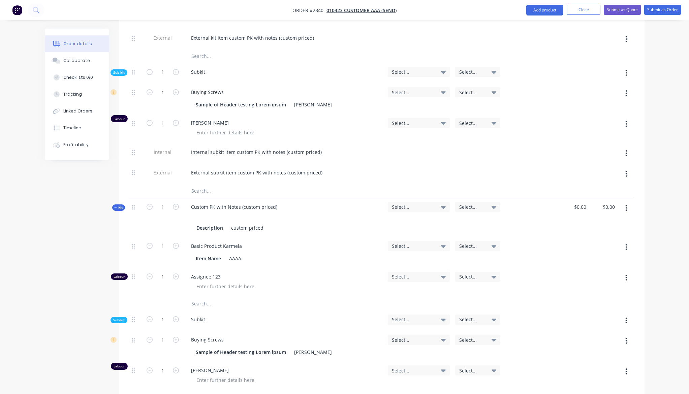
scroll to position [1056, 0]
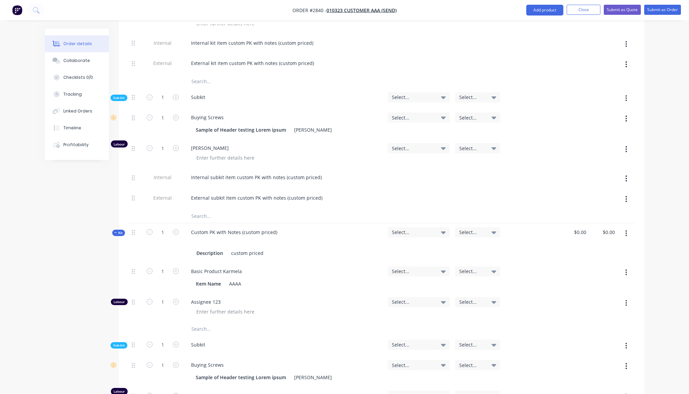
scroll to position [975, 0]
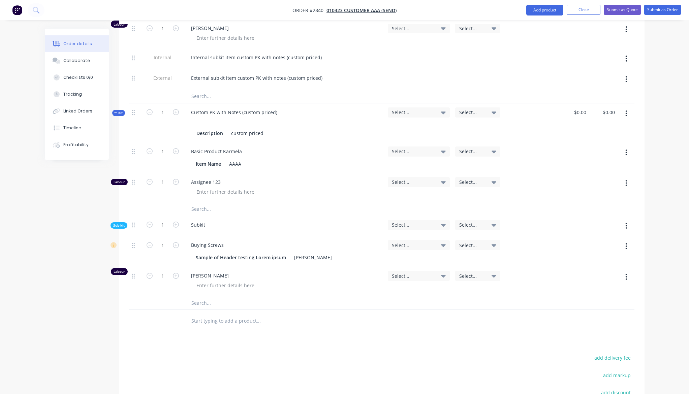
scroll to position [1097, 0]
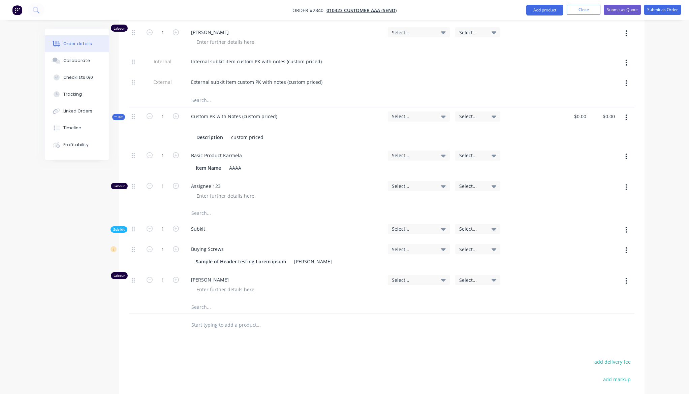
click at [628, 112] on button "button" at bounding box center [626, 118] width 16 height 12
click at [606, 184] on div "Delete" at bounding box center [603, 189] width 52 height 10
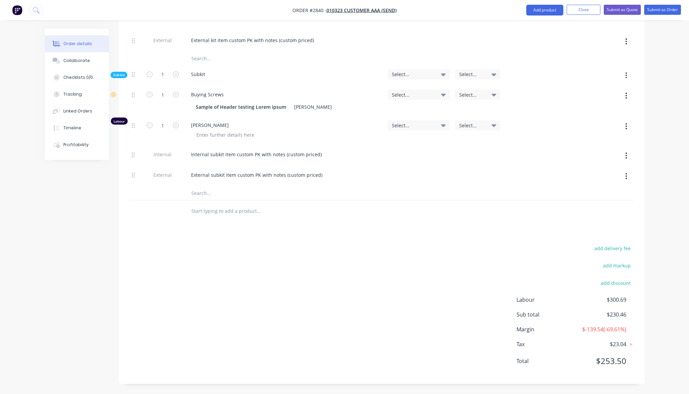
scroll to position [985, 0]
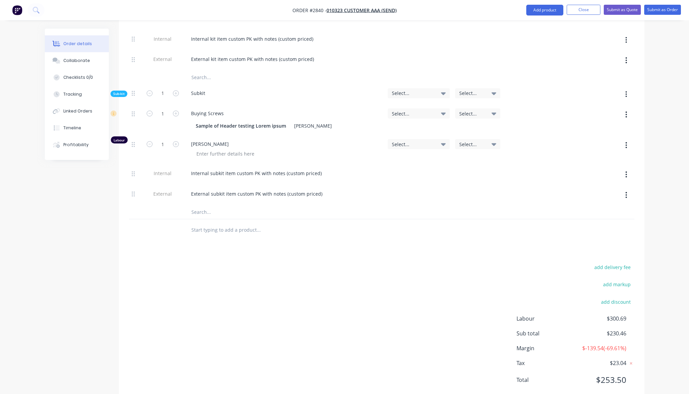
click at [225, 223] on input "text" at bounding box center [258, 229] width 135 height 13
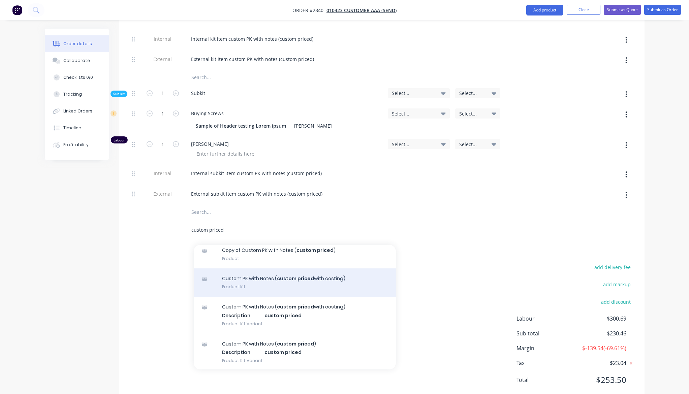
scroll to position [55, 0]
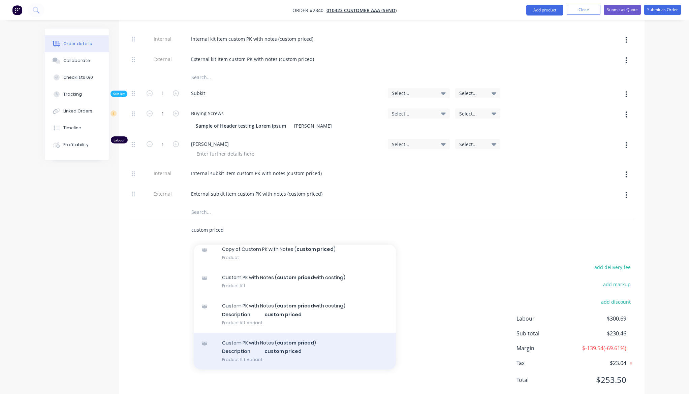
type input "custom priced"
click at [313, 333] on div "Custom PK with Notes ( custom priced ) Description custom priced Product Kit Va…" at bounding box center [295, 351] width 202 height 37
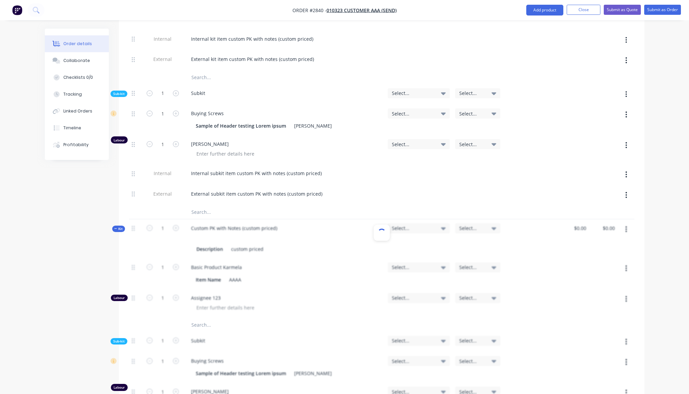
scroll to position [1147, 0]
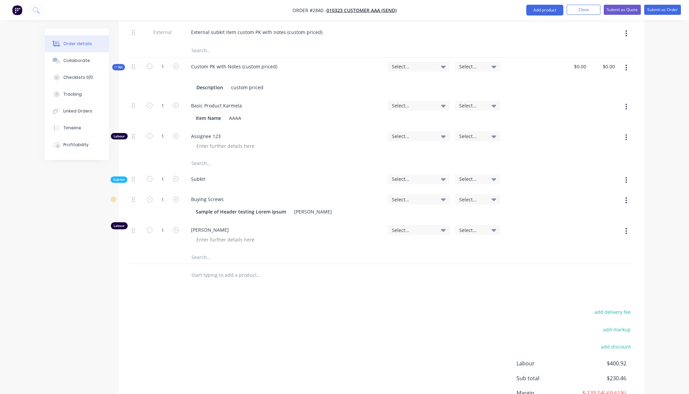
click at [368, 329] on div "add delivery fee add markup add discount Labour $400.92 Sub total $230.46 Margi…" at bounding box center [382, 373] width 506 height 130
click at [304, 308] on div "add delivery fee add markup add discount Labour $400.92 Sub total $230.46 Margi…" at bounding box center [382, 373] width 506 height 130
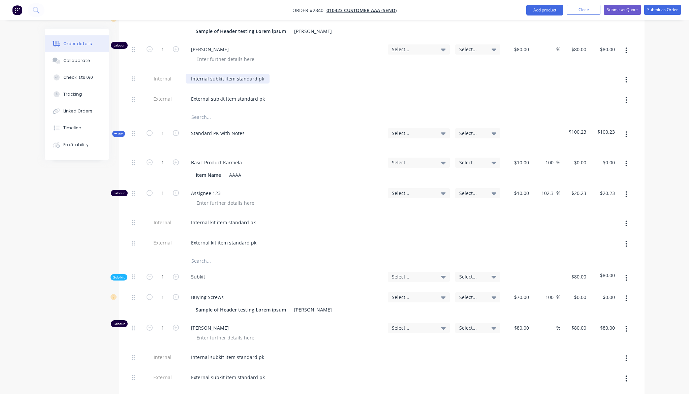
scroll to position [459, 0]
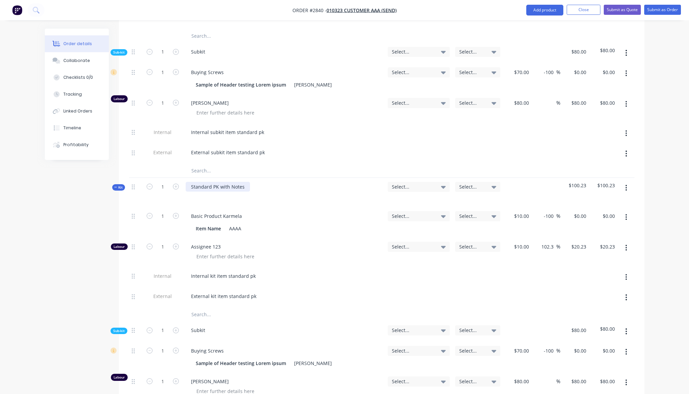
click at [215, 182] on div "Standard PK with Notes" at bounding box center [218, 187] width 64 height 10
copy div "Standard PK with Notes"
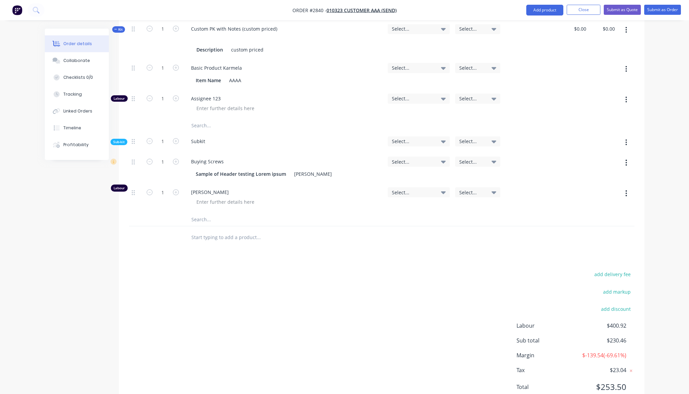
scroll to position [1187, 0]
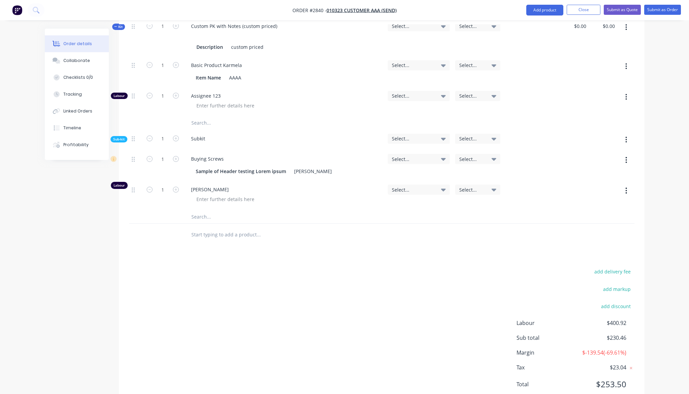
click at [205, 228] on input "text" at bounding box center [258, 234] width 135 height 13
paste input "Standard PK with Notes"
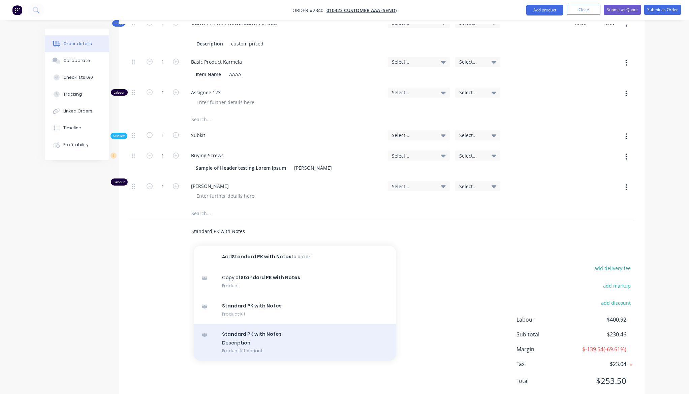
scroll to position [1191, 0]
type input "Standard PK with Notes"
click at [289, 326] on div "Standard PK with Notes Description Product Kit Variant" at bounding box center [295, 341] width 202 height 37
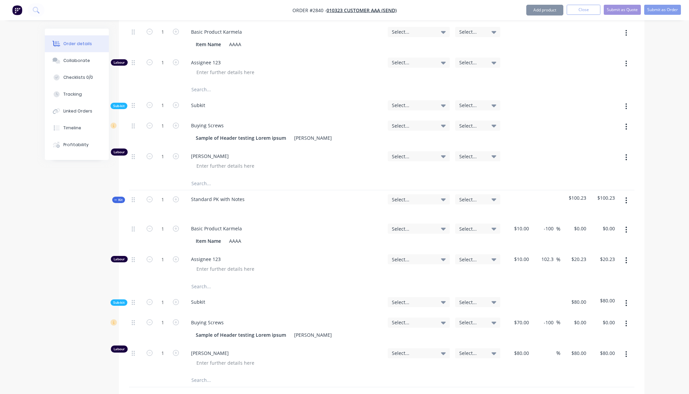
scroll to position [1272, 0]
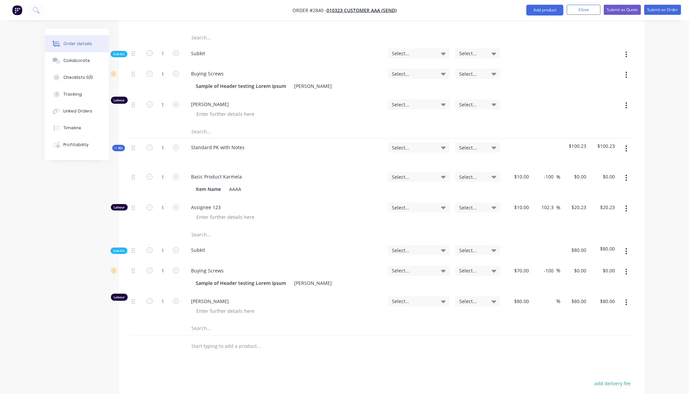
click at [236, 340] on input "text" at bounding box center [258, 346] width 135 height 13
paste input "Custom PK with Notes (custom priced with costing)"
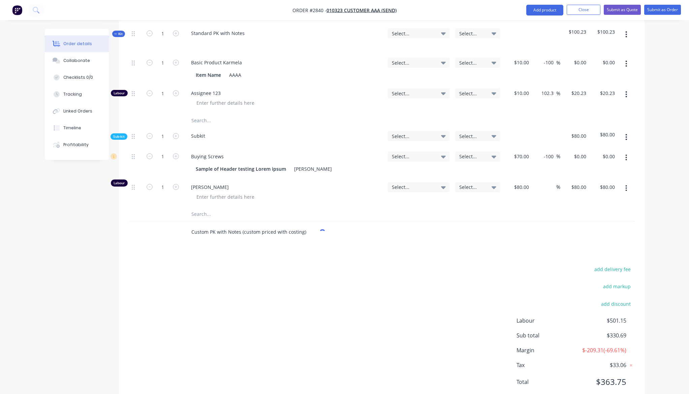
scroll to position [1389, 0]
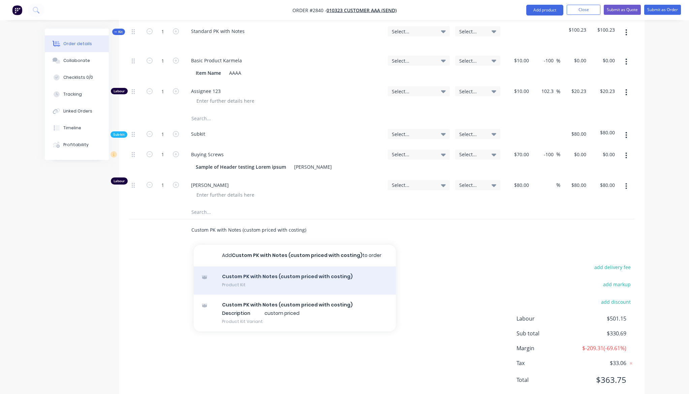
type input "Custom PK with Notes (custom priced with costing)"
click at [272, 270] on div "Custom PK with Notes (custom priced with costing) Product Kit" at bounding box center [295, 281] width 202 height 28
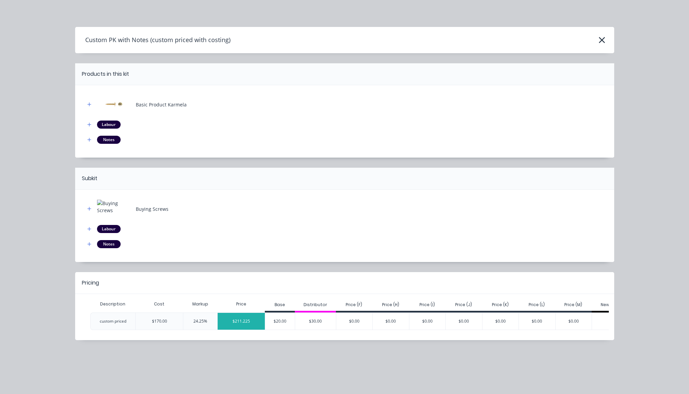
click at [218, 320] on div "$211.225" at bounding box center [241, 321] width 47 height 17
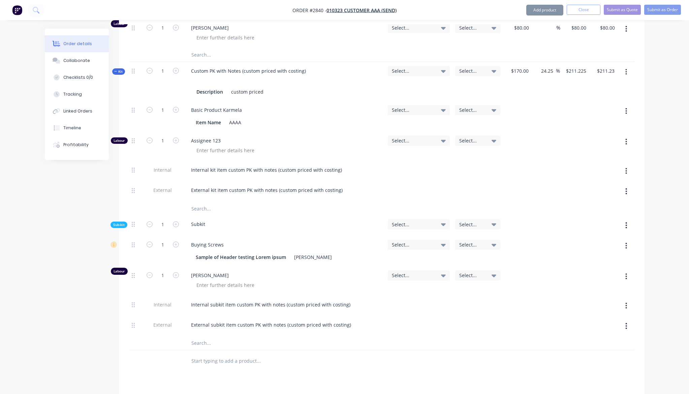
scroll to position [1591, 0]
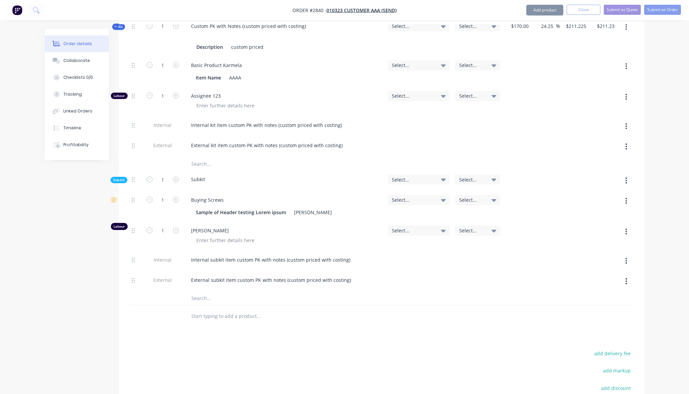
click at [209, 310] on input "text" at bounding box center [258, 316] width 135 height 13
paste input "Custom PK with Notes (custom priced with costing)"
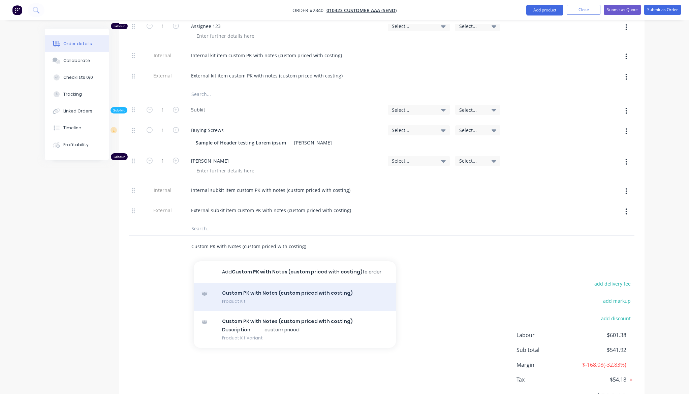
scroll to position [1677, 0]
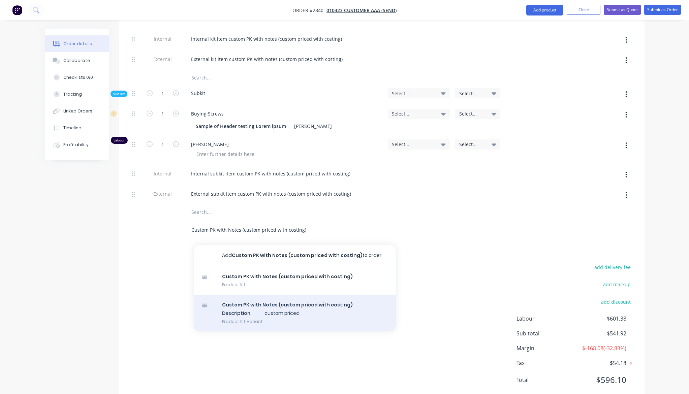
type input "Custom PK with Notes (custom priced with costing)"
click at [291, 295] on div "Custom PK with Notes (custom priced with costing) Description custom priced Pro…" at bounding box center [295, 313] width 202 height 37
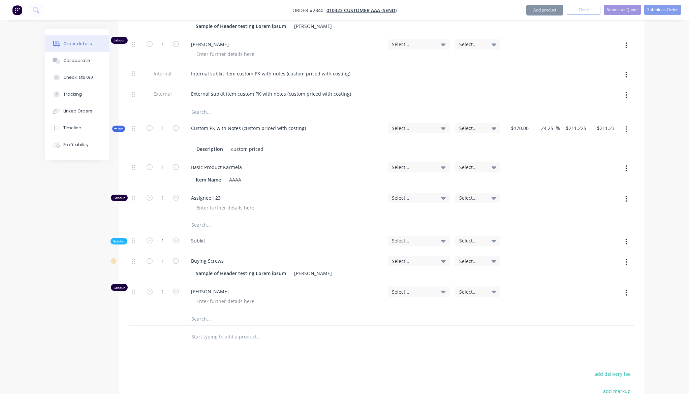
scroll to position [1798, 0]
